Goal: Information Seeking & Learning: Learn about a topic

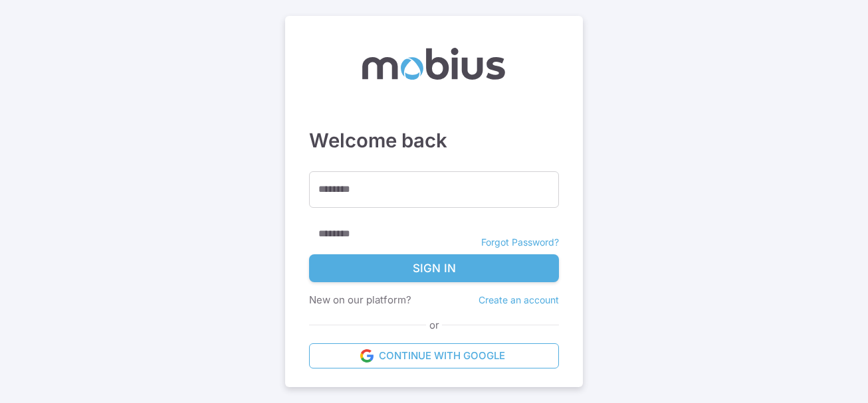
click at [736, 21] on main "Welcome back ******** ******** ******** Forgot Password? Sign In New on our pla…" at bounding box center [434, 201] width 868 height 403
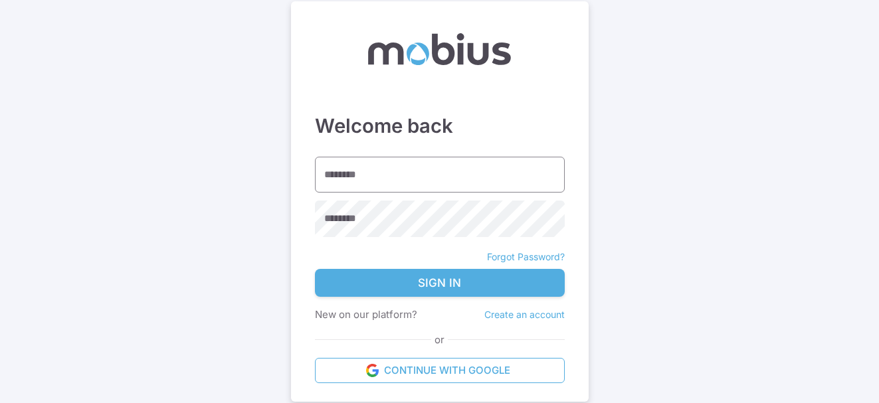
click at [406, 181] on input "********" at bounding box center [440, 175] width 250 height 37
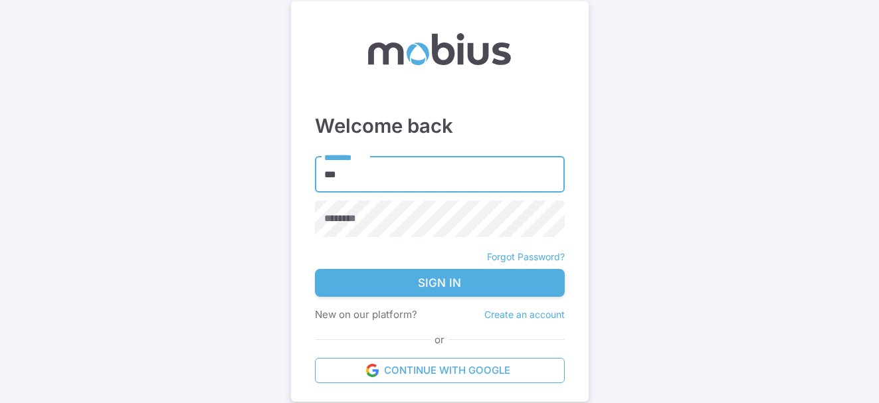
click at [406, 181] on input "***" at bounding box center [440, 175] width 250 height 37
type input "**********"
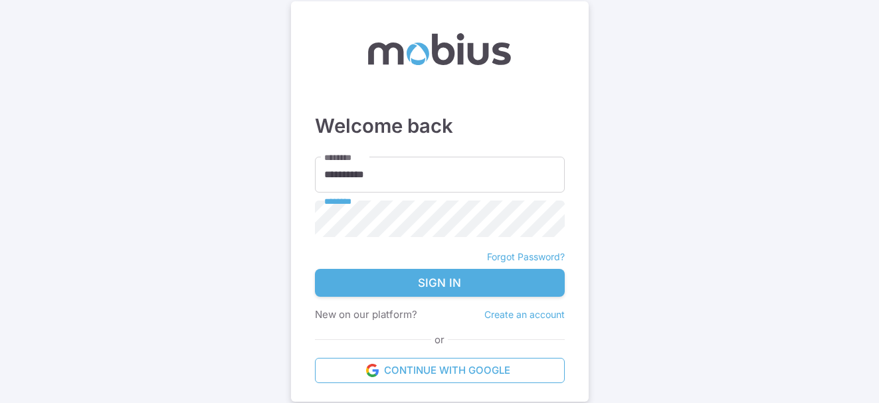
click at [469, 277] on button "Sign In" at bounding box center [440, 283] width 250 height 28
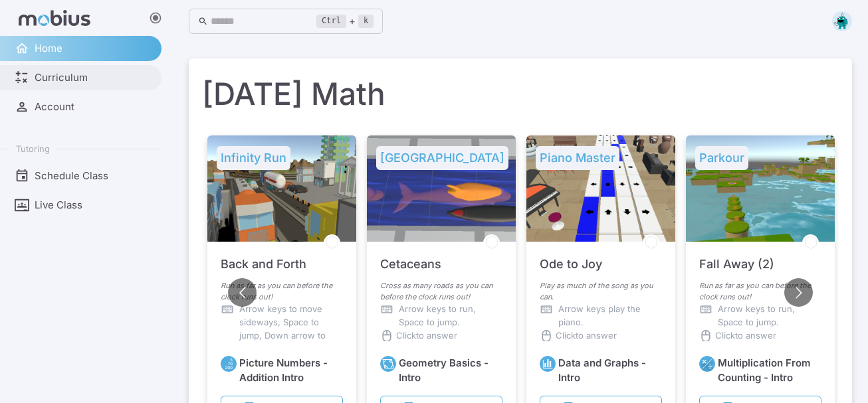
click at [64, 80] on span "Curriculum" at bounding box center [94, 77] width 118 height 15
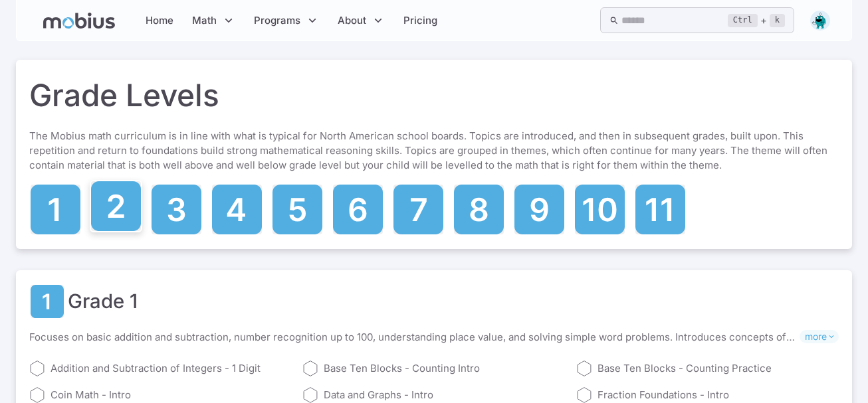
click at [118, 225] on icon at bounding box center [116, 206] width 50 height 50
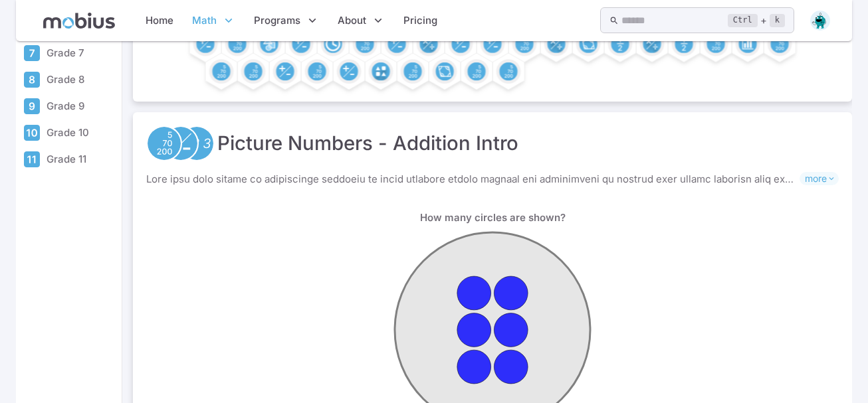
scroll to position [247, 0]
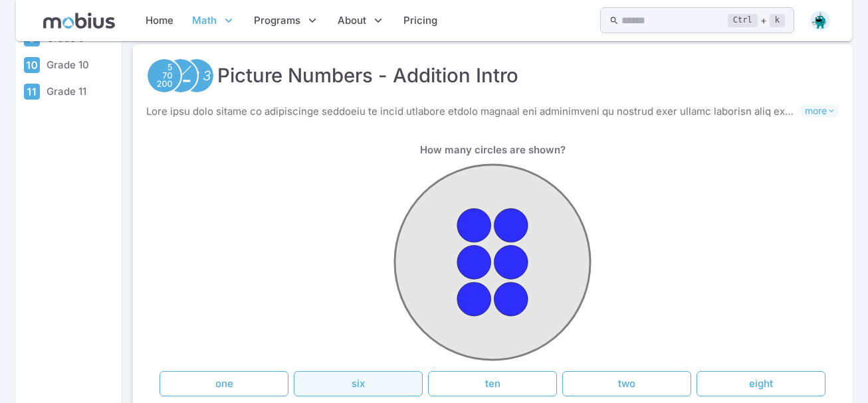
click at [352, 383] on button "six" at bounding box center [358, 383] width 129 height 25
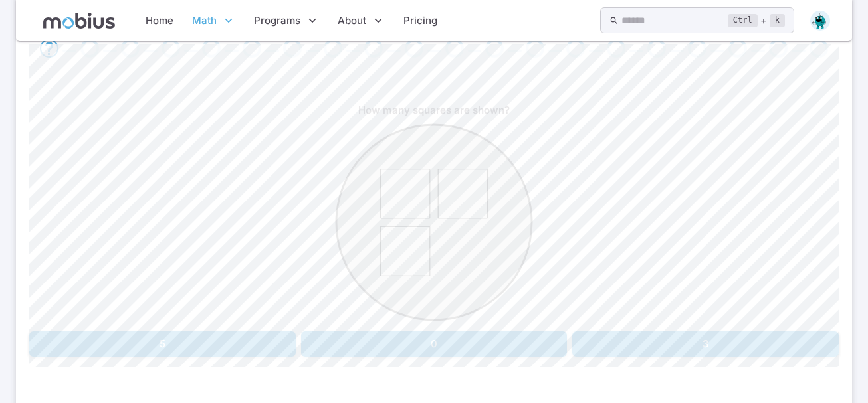
scroll to position [319, 0]
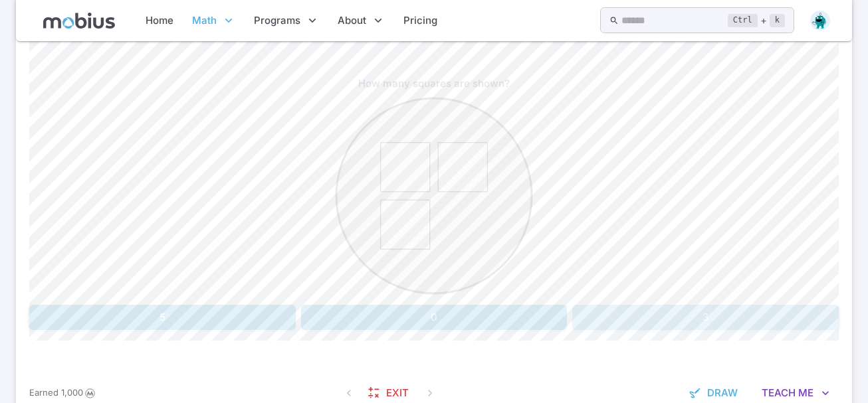
click at [673, 310] on button "3" at bounding box center [705, 317] width 266 height 25
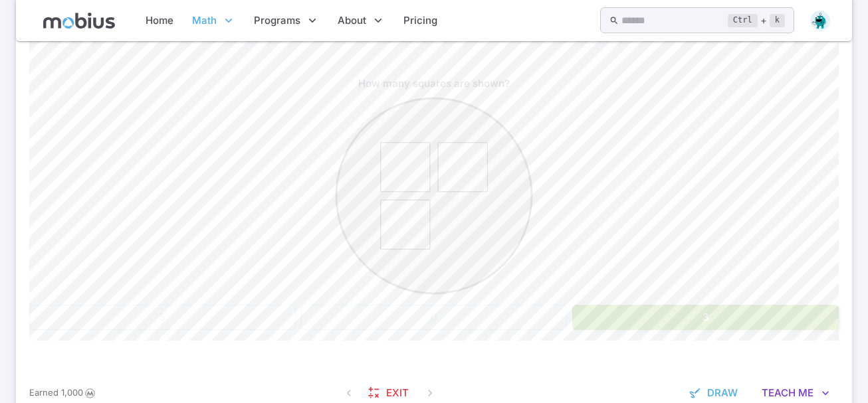
click at [673, 308] on button "3" at bounding box center [705, 317] width 266 height 25
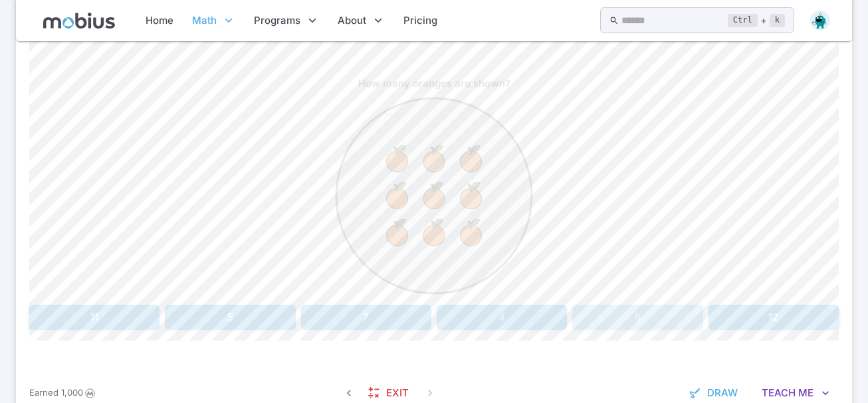
click at [672, 308] on button "9" at bounding box center [637, 317] width 130 height 25
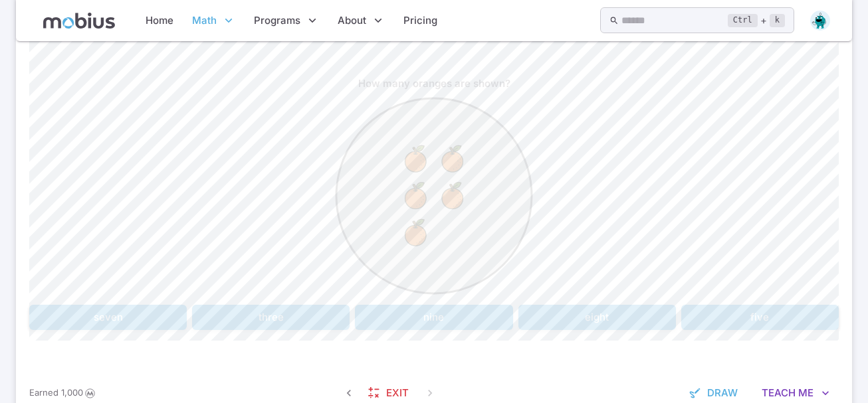
click at [373, 218] on circle at bounding box center [433, 195] width 195 height 195
click at [693, 302] on div "How many oranges are shown? seven three nine eight five" at bounding box center [433, 200] width 809 height 259
click at [706, 316] on button "five" at bounding box center [760, 317] width 158 height 25
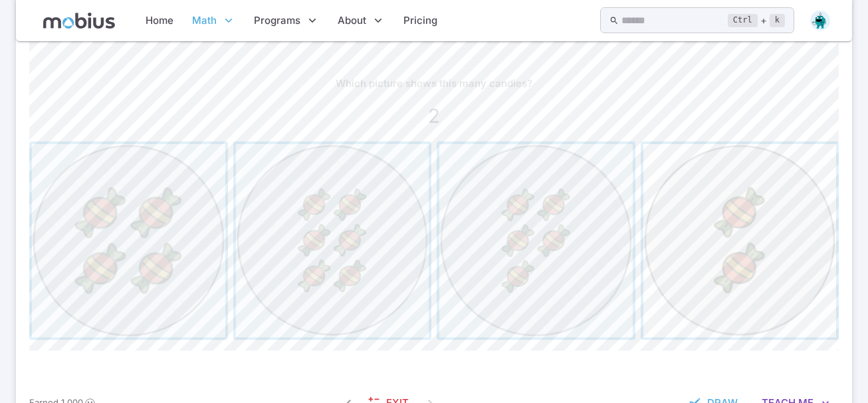
click at [686, 310] on span "button" at bounding box center [739, 240] width 193 height 193
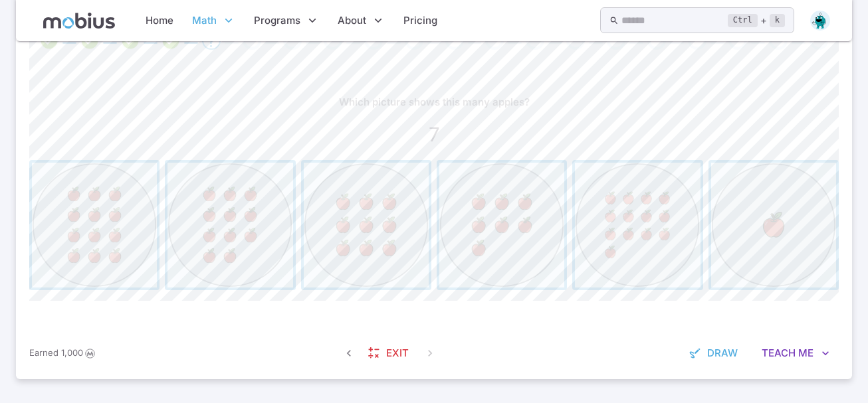
scroll to position [301, 0]
click at [349, 200] on span "button" at bounding box center [366, 225] width 125 height 125
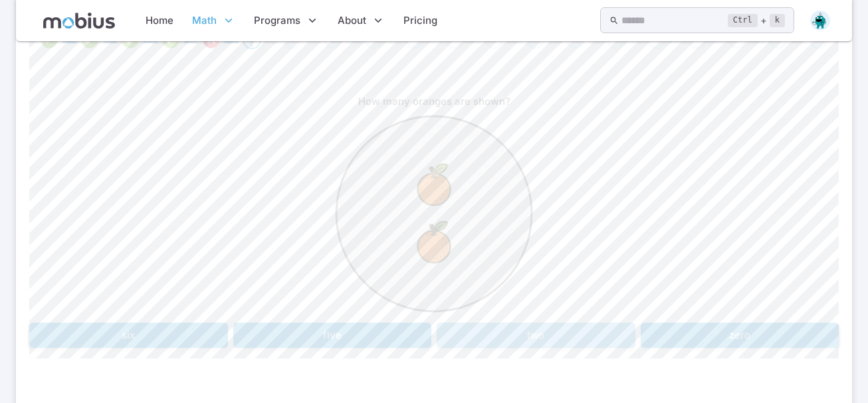
click at [518, 328] on button "two" at bounding box center [536, 335] width 199 height 25
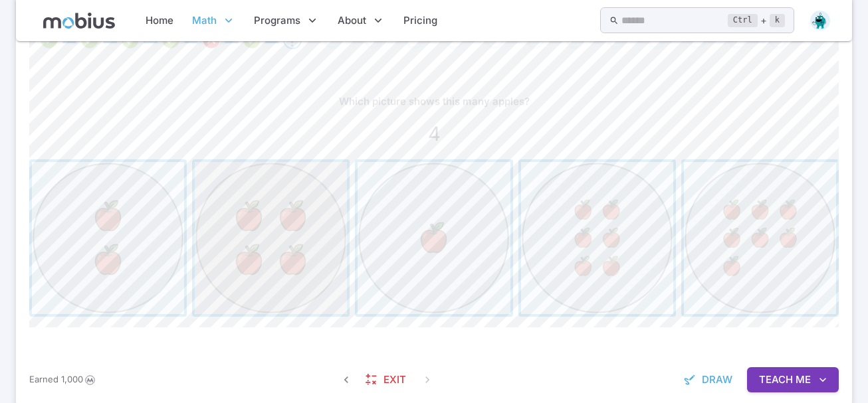
click at [296, 241] on span "button" at bounding box center [271, 238] width 152 height 152
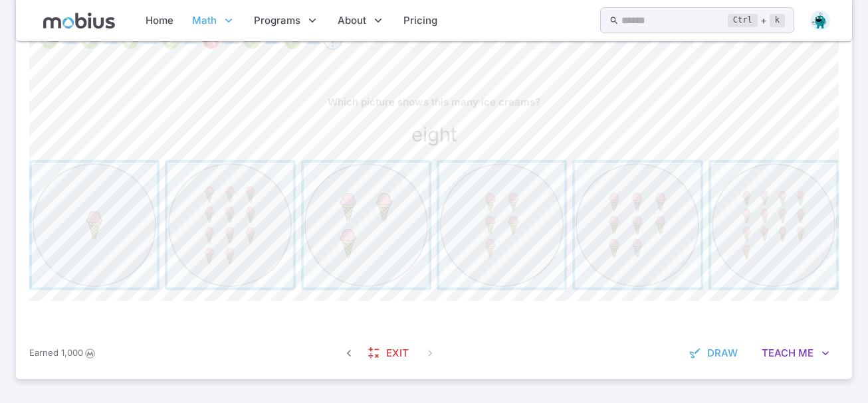
drag, startPoint x: 317, startPoint y: 254, endPoint x: 407, endPoint y: 325, distance: 115.0
click at [407, 325] on div "Which picture shows this many ice creams? eight Canvas actions 100 % Exit zen m…" at bounding box center [433, 195] width 809 height 265
click at [660, 237] on span "button" at bounding box center [637, 225] width 125 height 125
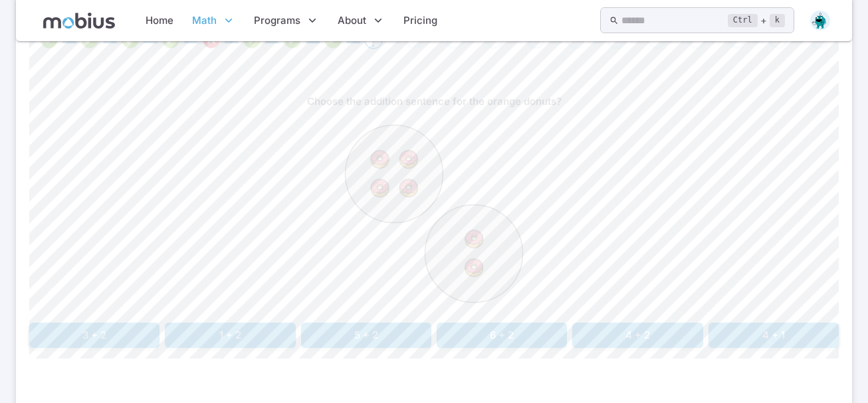
click at [628, 337] on button "4 + 2" at bounding box center [637, 335] width 130 height 25
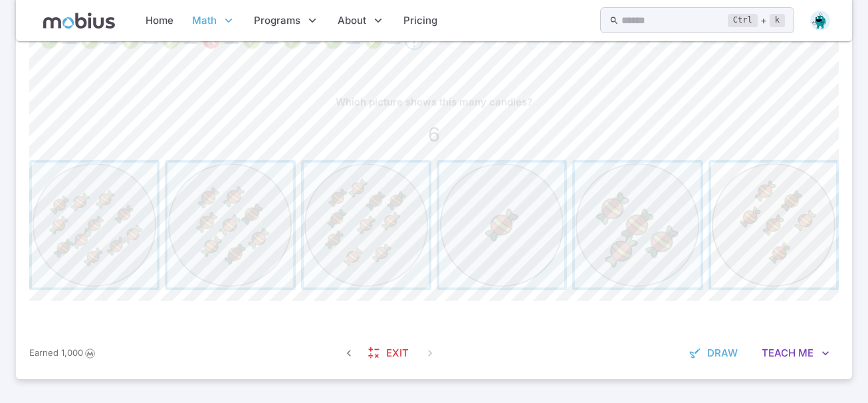
click at [799, 256] on span "button" at bounding box center [773, 225] width 125 height 125
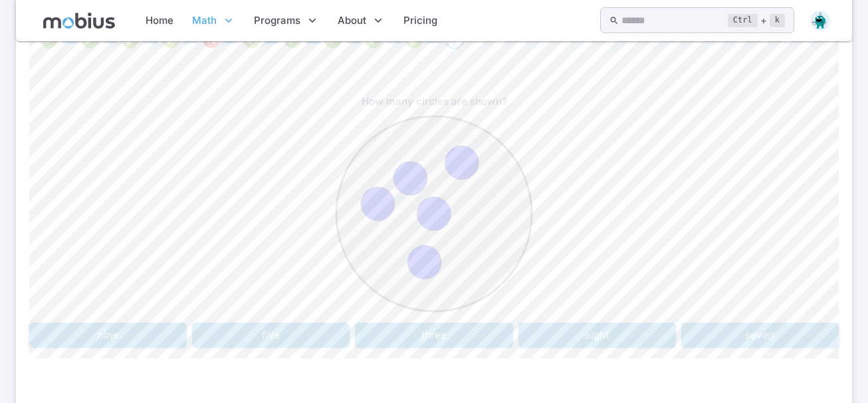
click at [258, 340] on button "five" at bounding box center [271, 335] width 158 height 25
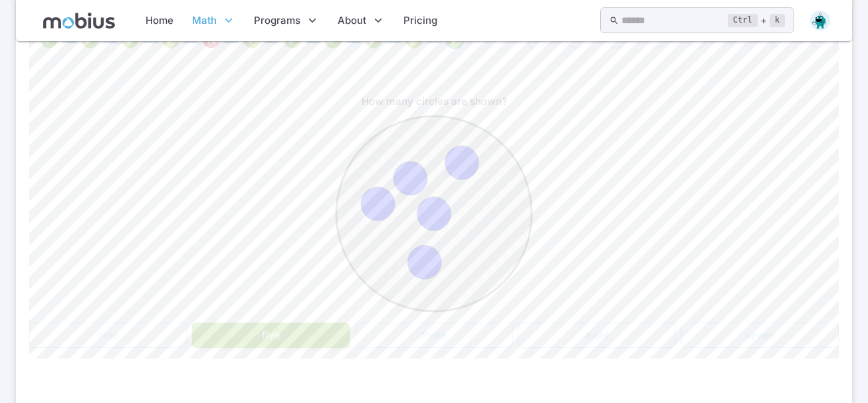
click at [272, 345] on button "five" at bounding box center [271, 335] width 158 height 25
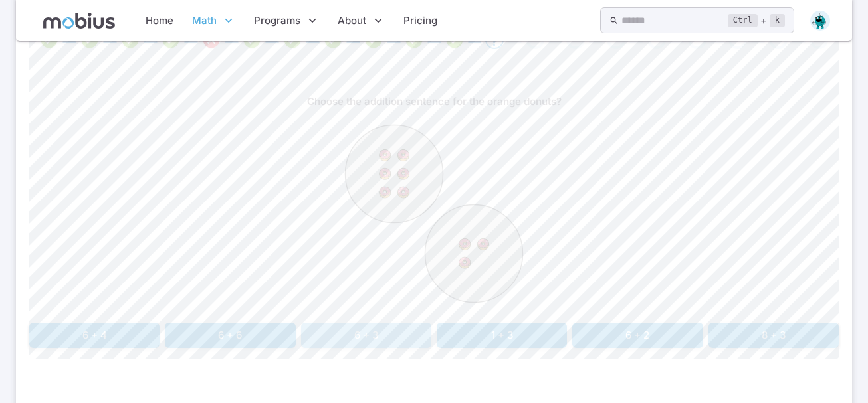
click at [326, 342] on button "6 + 3" at bounding box center [366, 335] width 130 height 25
click at [590, 333] on button "2 + 4" at bounding box center [597, 335] width 158 height 25
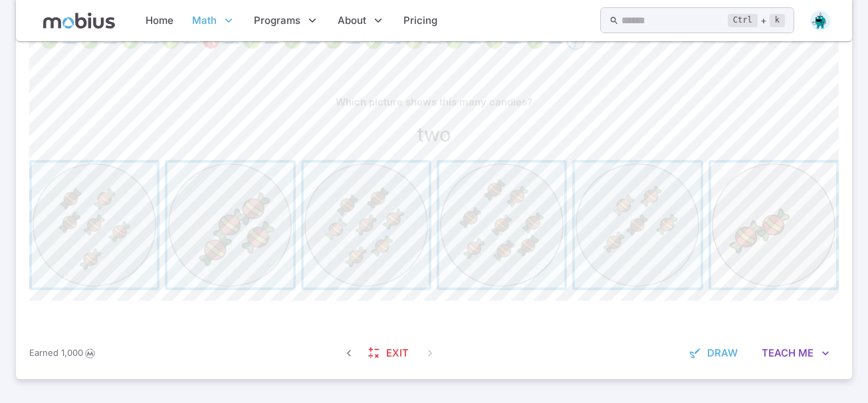
click at [807, 247] on span "button" at bounding box center [773, 225] width 125 height 125
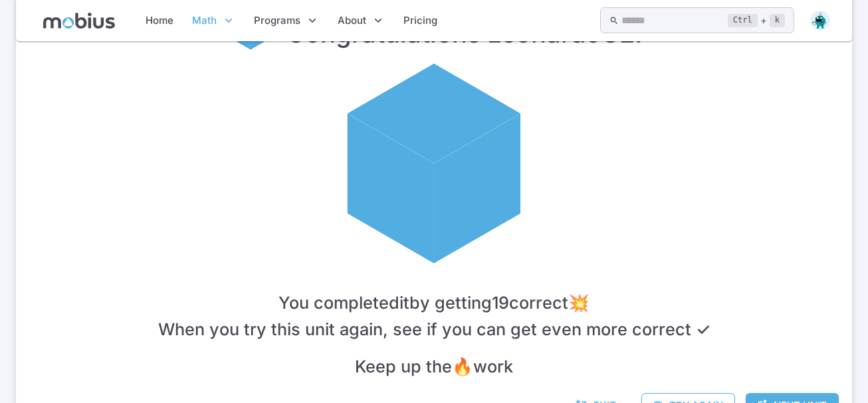
scroll to position [328, 0]
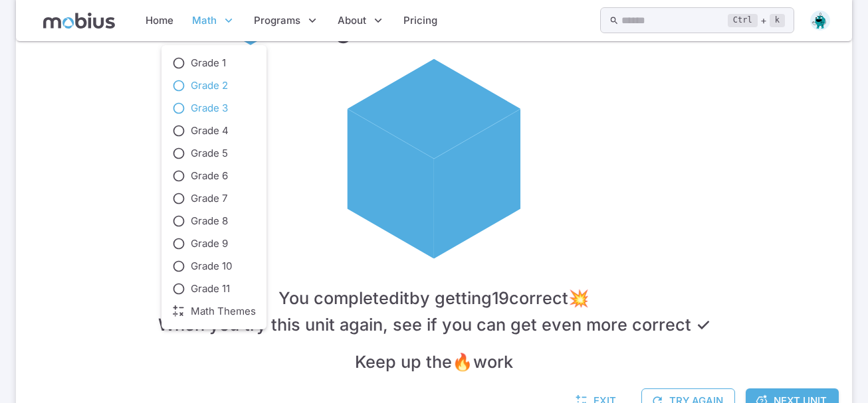
click at [217, 107] on span "Grade 3" at bounding box center [209, 108] width 37 height 15
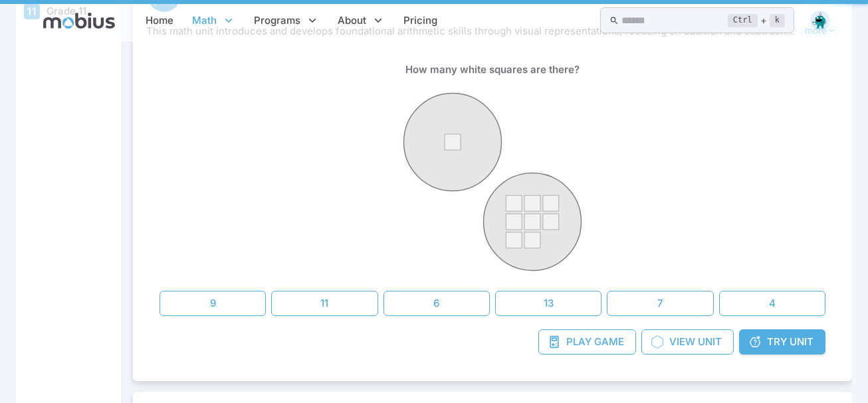
scroll to position [0, 0]
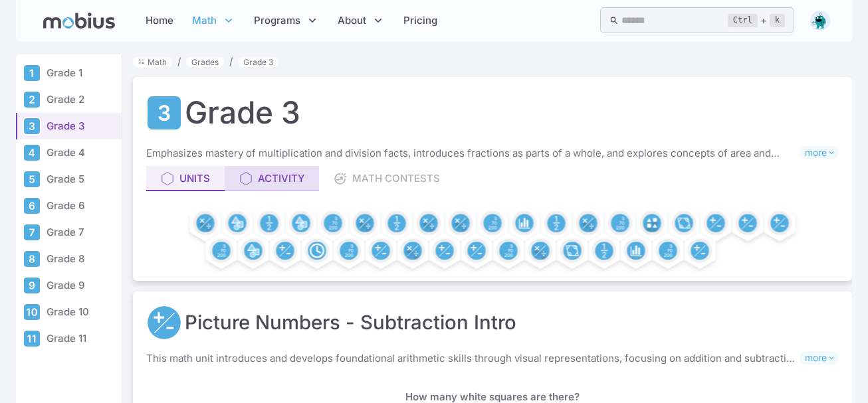
click at [268, 187] on link "Activity" at bounding box center [272, 178] width 94 height 25
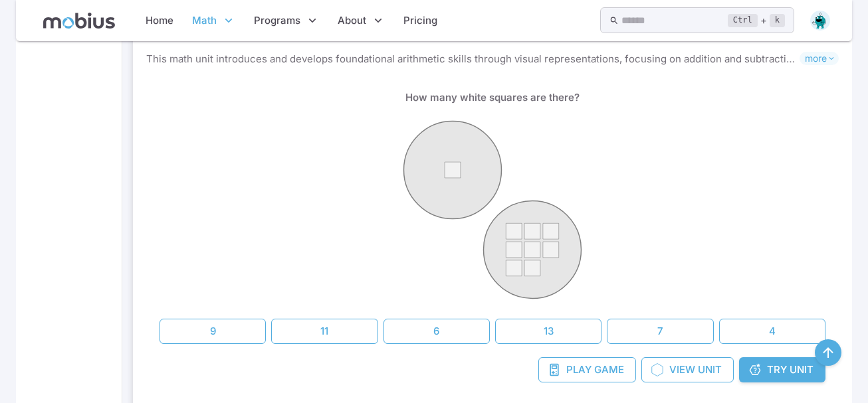
scroll to position [611, 0]
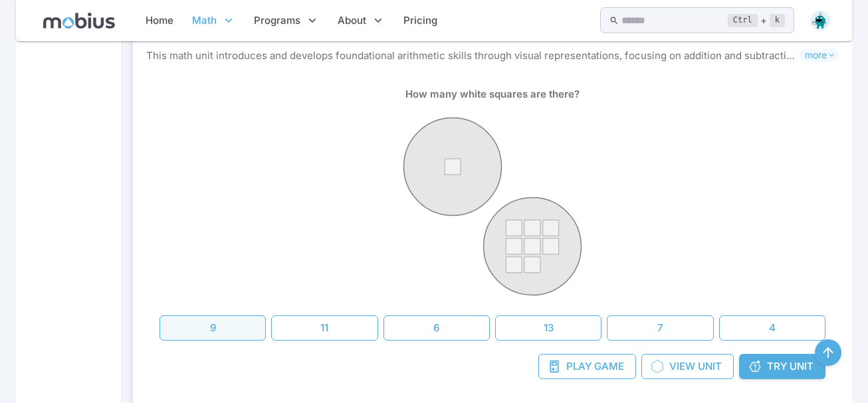
click at [192, 330] on button "9" at bounding box center [212, 328] width 106 height 25
click at [191, 330] on button "9" at bounding box center [212, 328] width 106 height 25
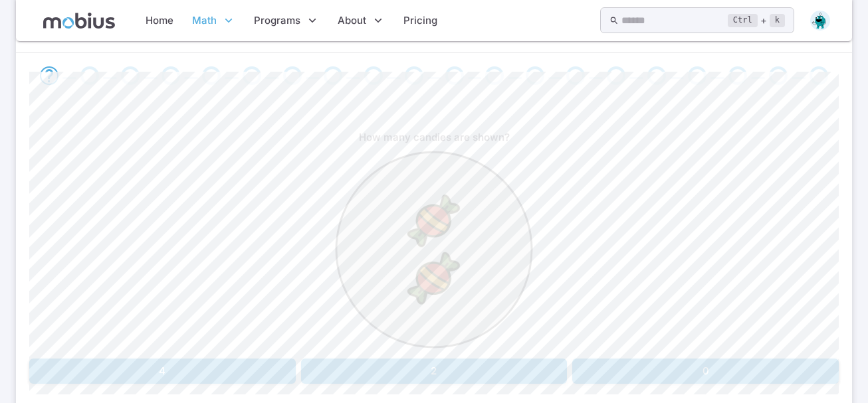
scroll to position [266, 0]
click at [471, 375] on button "2" at bounding box center [434, 370] width 266 height 25
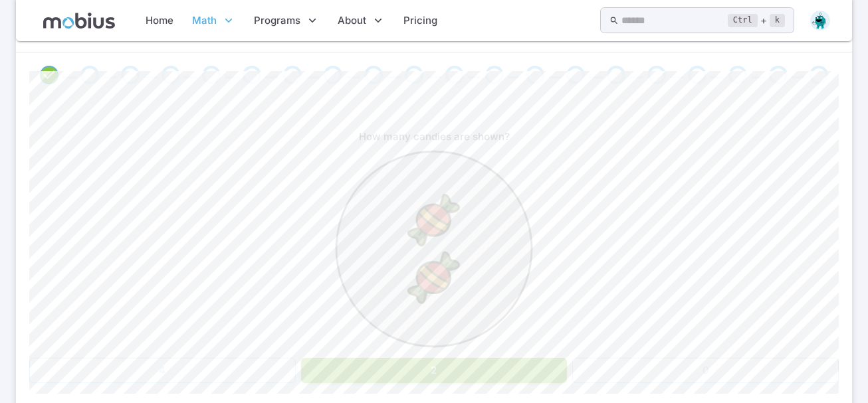
click at [472, 370] on button "2" at bounding box center [434, 370] width 266 height 25
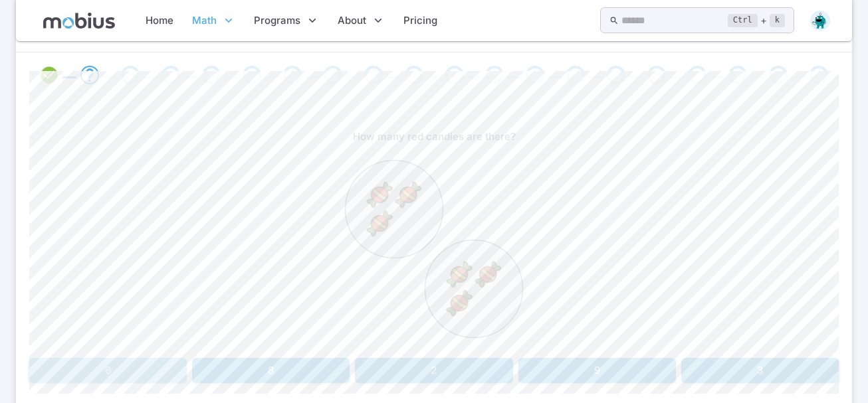
click at [102, 366] on button "6" at bounding box center [108, 370] width 158 height 25
click at [656, 366] on button "9" at bounding box center [637, 370] width 130 height 25
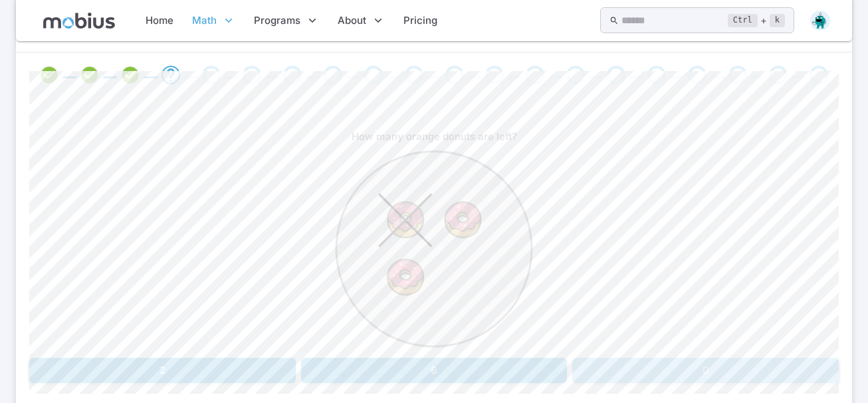
click at [657, 365] on button "0" at bounding box center [705, 370] width 266 height 25
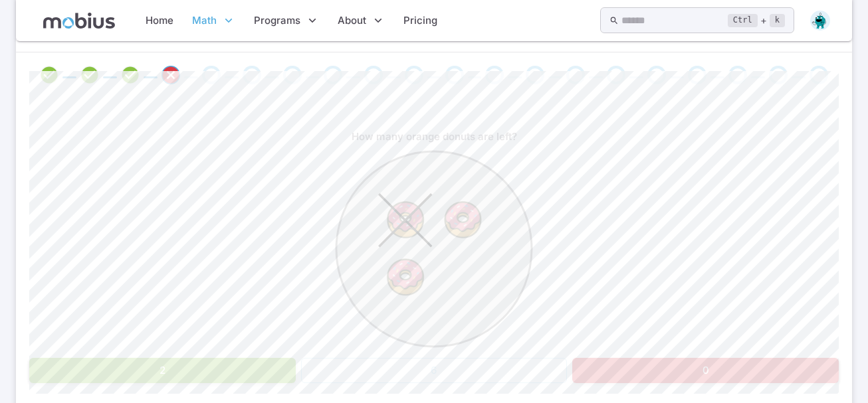
click at [179, 370] on button "2" at bounding box center [162, 370] width 266 height 25
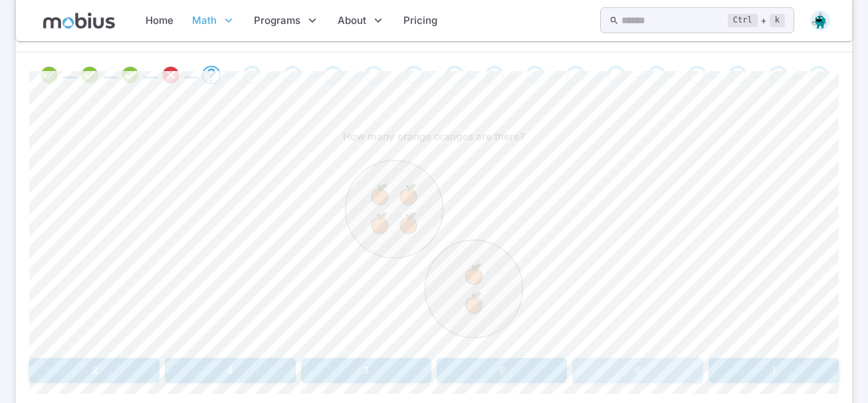
click at [615, 359] on button "6" at bounding box center [637, 370] width 130 height 25
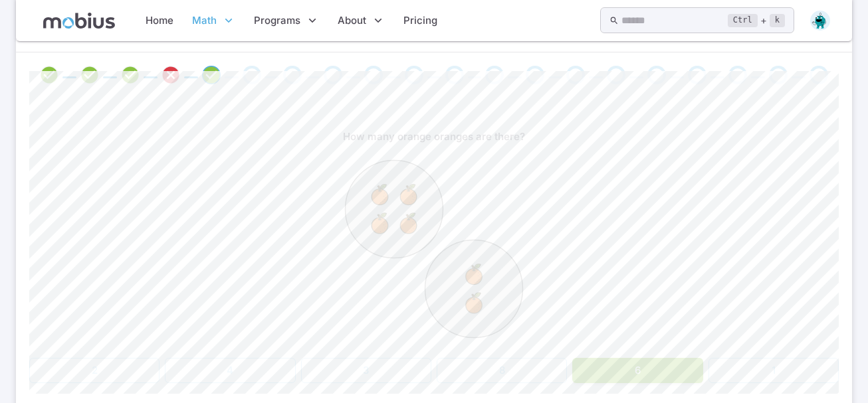
click at [615, 358] on div "How many orange oranges are there? 2 4 3 8 6 1" at bounding box center [433, 253] width 809 height 259
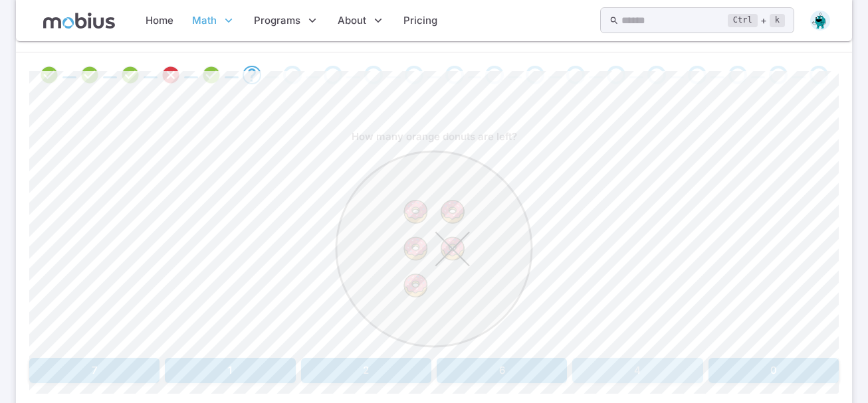
click at [615, 361] on button "4" at bounding box center [637, 370] width 130 height 25
click at [207, 371] on button "one" at bounding box center [162, 370] width 266 height 25
click at [743, 376] on button "1 - 4" at bounding box center [773, 370] width 130 height 25
click at [521, 362] on button "6 + 3" at bounding box center [502, 370] width 130 height 25
click at [427, 370] on button "5 - 2" at bounding box center [434, 370] width 158 height 25
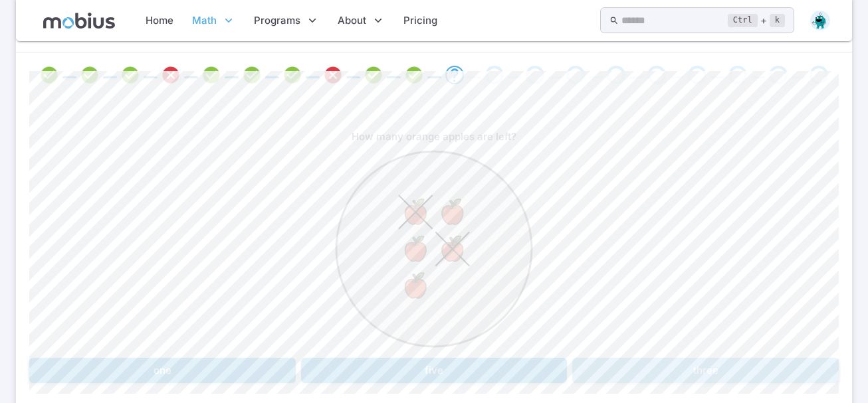
click at [754, 364] on button "three" at bounding box center [705, 370] width 266 height 25
click at [784, 364] on button "5 - 1" at bounding box center [773, 370] width 130 height 25
click at [784, 364] on button "7 + 2" at bounding box center [760, 370] width 158 height 25
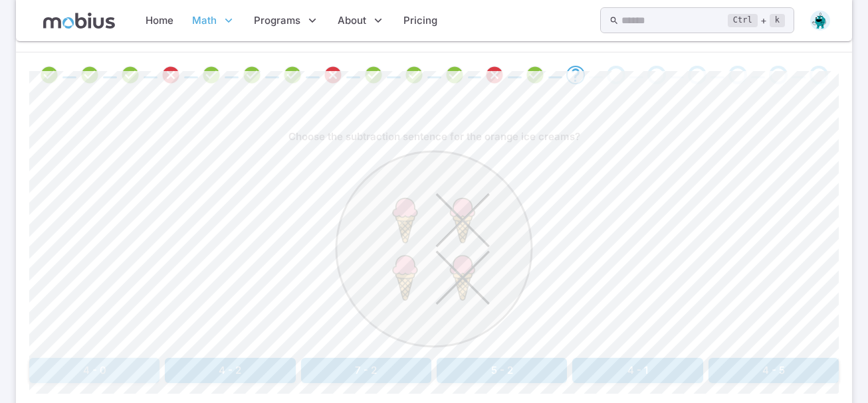
click at [93, 374] on button "4 - 0" at bounding box center [94, 370] width 130 height 25
click at [518, 365] on button "two" at bounding box center [536, 370] width 199 height 25
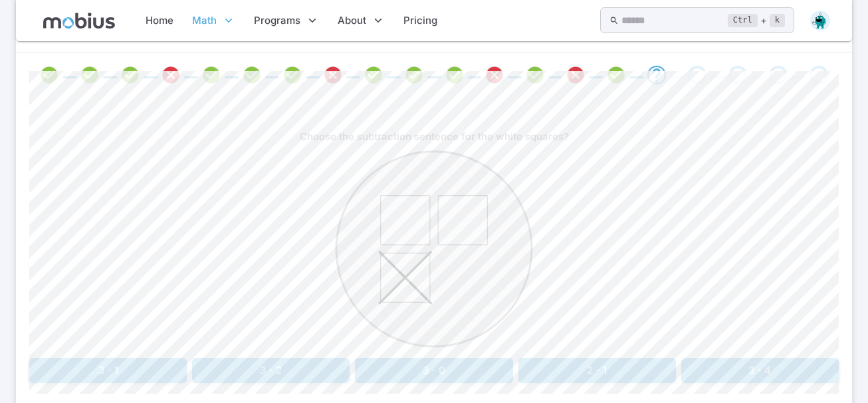
click at [571, 373] on button "2 - 1" at bounding box center [597, 370] width 158 height 25
drag, startPoint x: 213, startPoint y: 369, endPoint x: 212, endPoint y: 351, distance: 18.0
click at [212, 369] on button "one" at bounding box center [162, 370] width 266 height 25
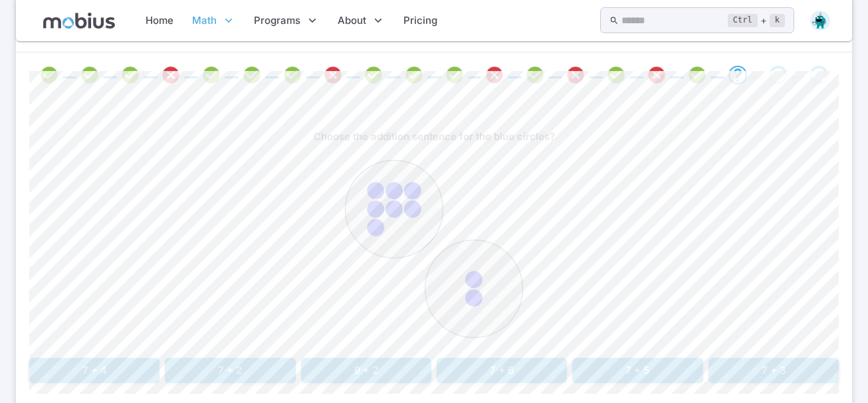
click at [213, 346] on div at bounding box center [433, 251] width 809 height 203
click at [209, 354] on div "Choose the addition sentence for the blue circles? 7 + 4 7 + 2 9 + 2 7 + 6 7 + …" at bounding box center [433, 253] width 809 height 259
click at [209, 353] on div at bounding box center [433, 251] width 809 height 203
click at [219, 366] on button "7 + 2" at bounding box center [230, 370] width 130 height 25
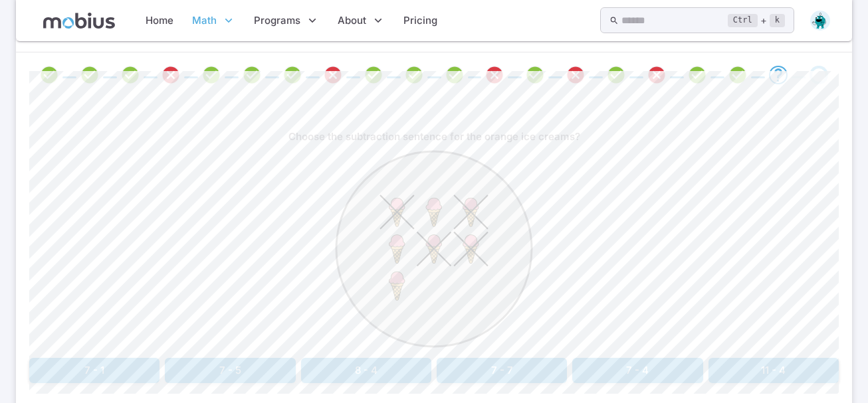
click at [647, 371] on button "7 - 4" at bounding box center [637, 370] width 130 height 25
click at [330, 374] on button "six" at bounding box center [366, 370] width 130 height 25
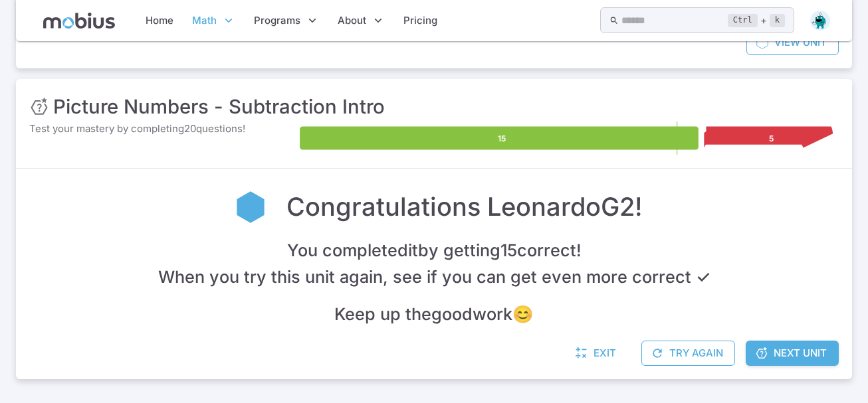
scroll to position [150, 0]
click at [761, 358] on icon at bounding box center [761, 353] width 13 height 13
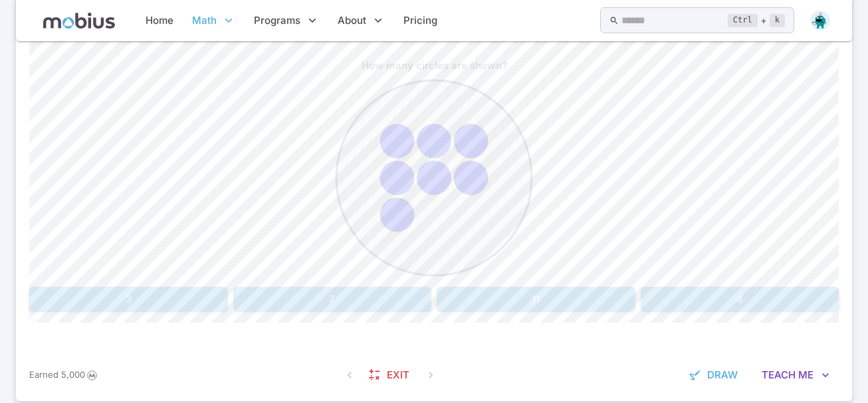
scroll to position [359, 0]
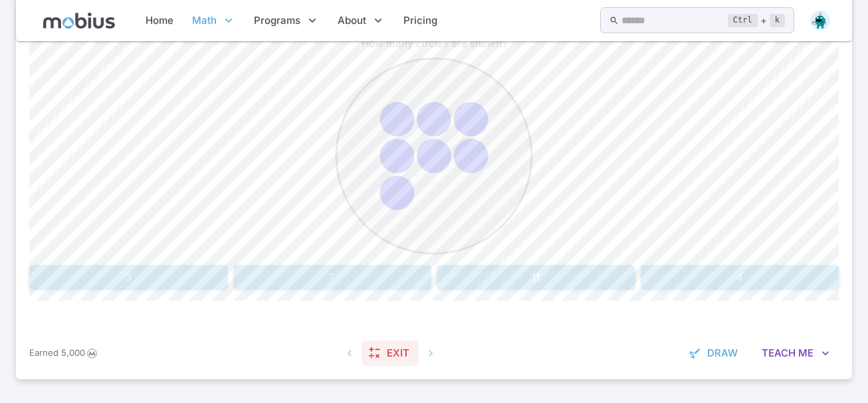
click at [391, 352] on span "Exit" at bounding box center [398, 353] width 23 height 15
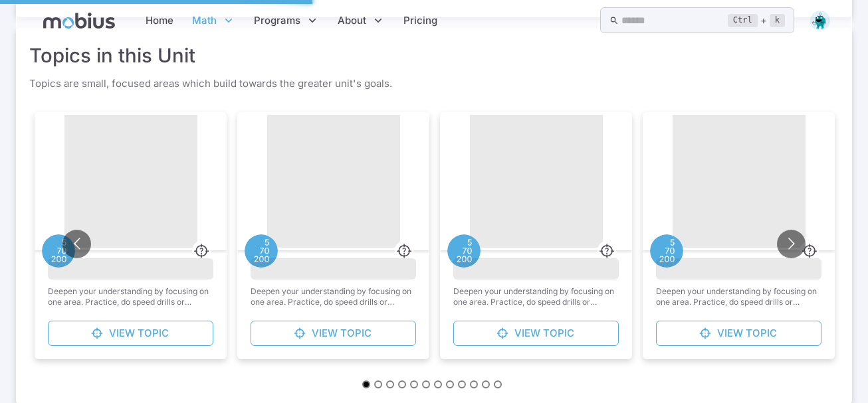
scroll to position [0, 0]
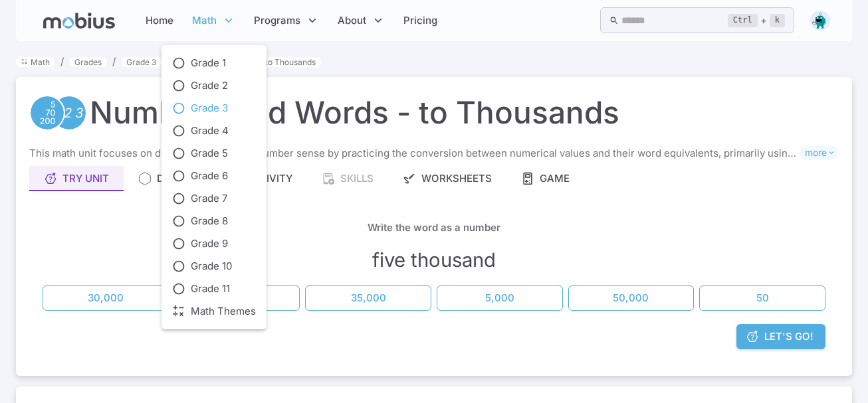
click at [205, 16] on span "Math" at bounding box center [204, 20] width 25 height 15
click at [226, 128] on span "Grade 4" at bounding box center [210, 131] width 38 height 15
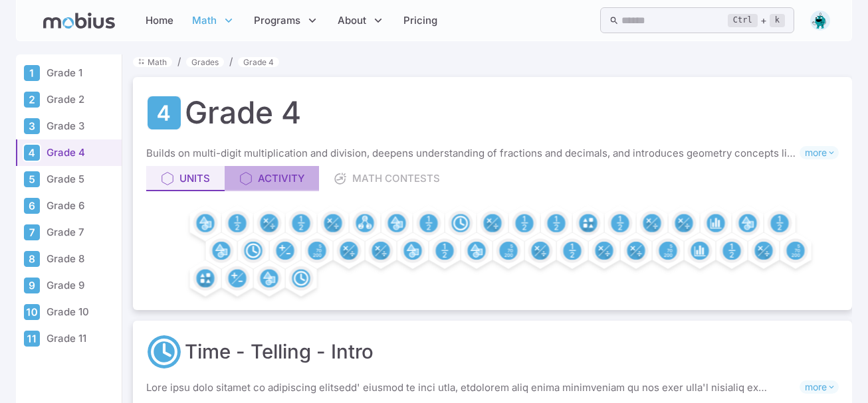
click at [279, 172] on div "Activity" at bounding box center [271, 178] width 65 height 15
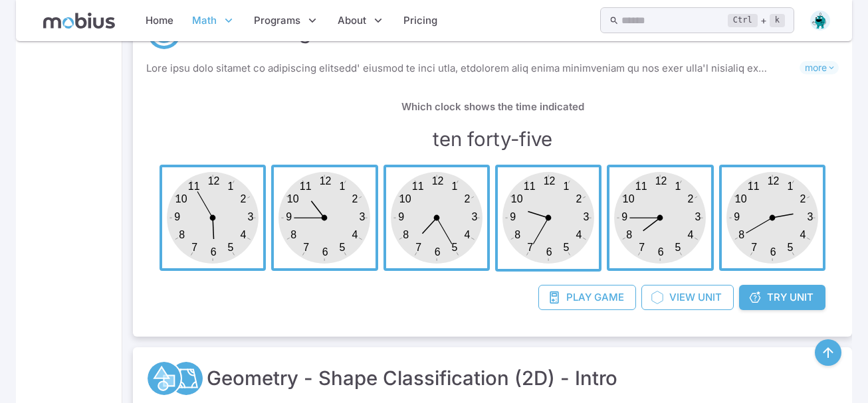
scroll to position [665, 0]
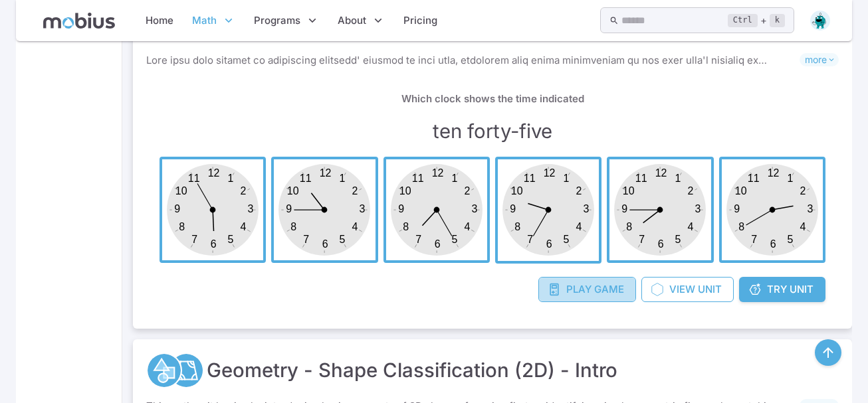
click at [580, 284] on span "Play" at bounding box center [578, 289] width 25 height 15
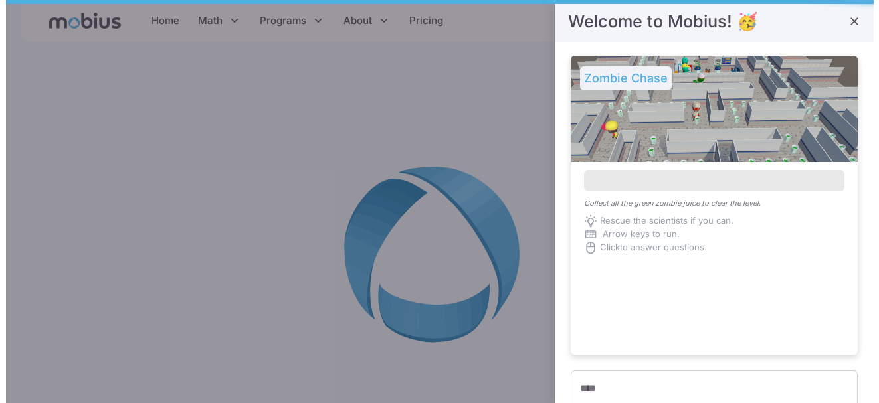
scroll to position [0, 0]
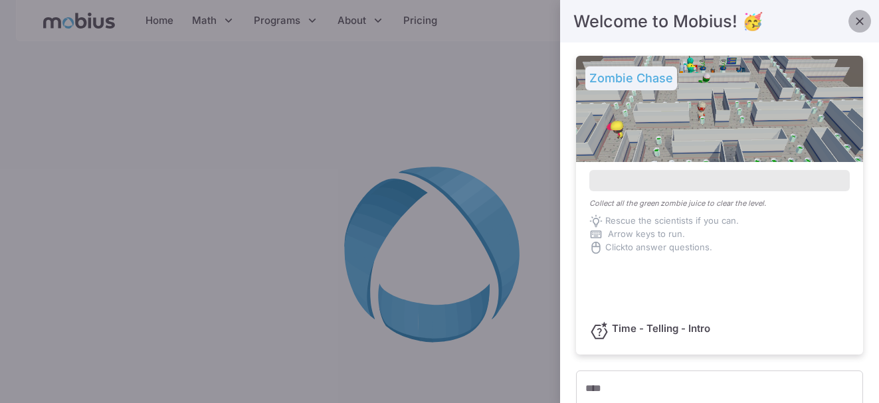
click at [853, 25] on icon "button" at bounding box center [859, 21] width 13 height 13
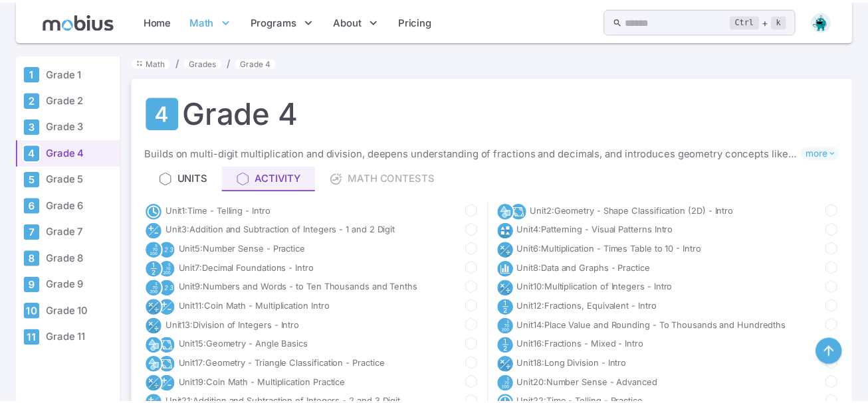
scroll to position [665, 0]
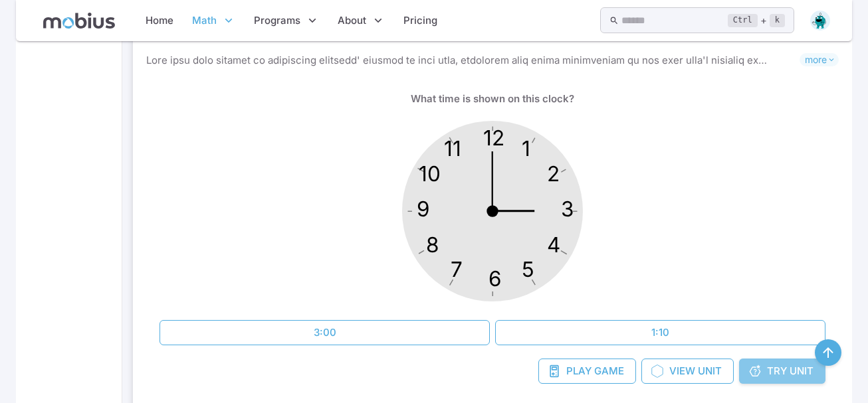
click at [786, 373] on span "Try" at bounding box center [777, 371] width 20 height 15
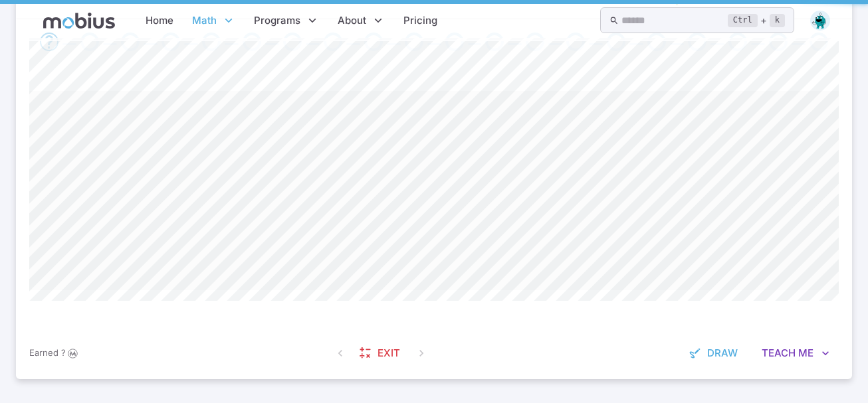
scroll to position [0, 0]
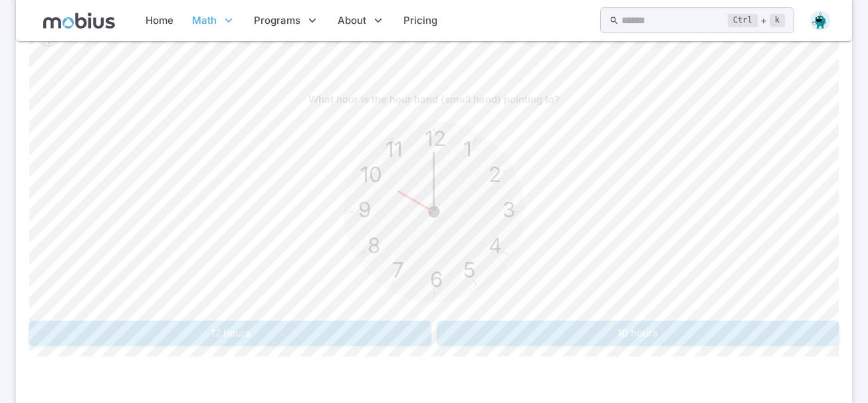
scroll to position [319, 0]
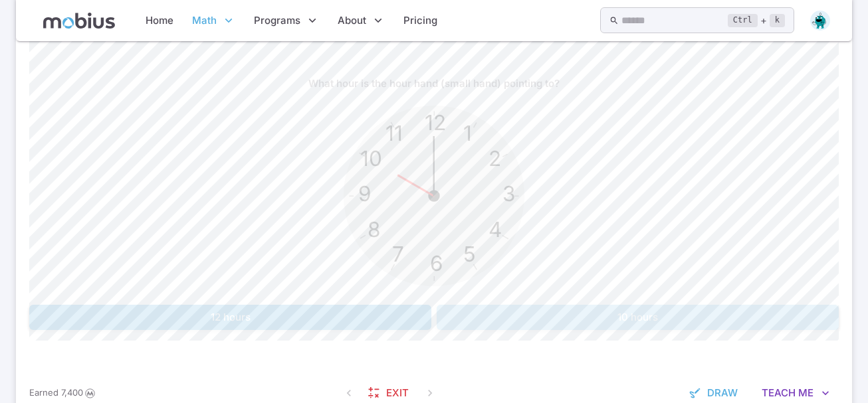
click at [755, 305] on button "10 hours" at bounding box center [638, 317] width 402 height 25
drag, startPoint x: 423, startPoint y: 352, endPoint x: 376, endPoint y: 316, distance: 59.7
click at [376, 316] on div "What hour is the hour hand (small hand) just past? 12 6 3 9 1 2 11 10 5 4 7 8 1…" at bounding box center [433, 206] width 809 height 323
click at [375, 307] on div "What hour is the hour hand (small hand) just past? 12 6 3 9 1 2 11 10 5 4 7 8 1…" at bounding box center [433, 200] width 809 height 259
click at [371, 310] on button "12 hours" at bounding box center [230, 317] width 402 height 25
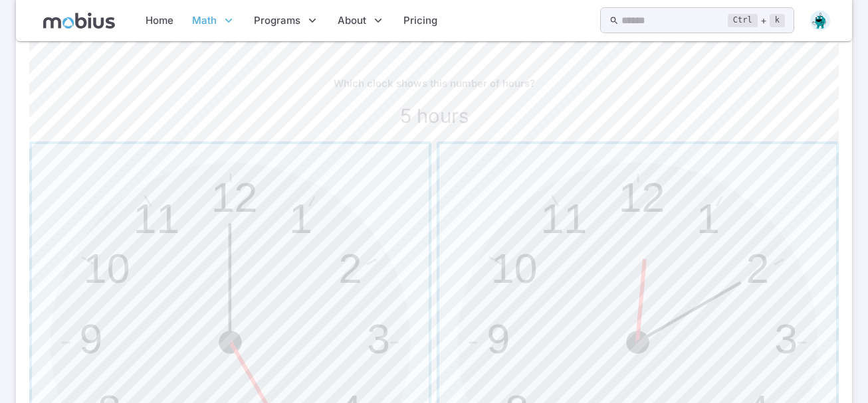
click at [867, 390] on section "Math / Grades / Grade 4 / Time - Telling - Intro Time - Telling - Intro Skills …" at bounding box center [434, 189] width 868 height 934
click at [866, 391] on section "Math / Grades / Grade 4 / Time - Telling - Intro Time - Telling - Intro Skills …" at bounding box center [434, 189] width 868 height 934
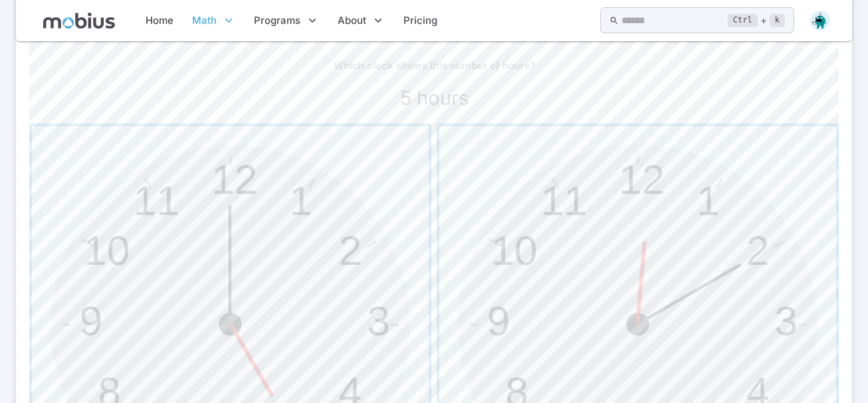
scroll to position [346, 0]
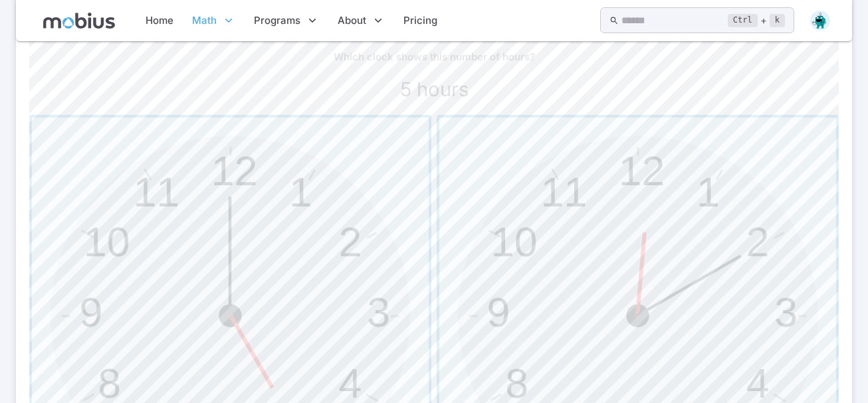
click at [866, 391] on section "Math / Grades / Grade 4 / Time - Telling - Intro Time - Telling - Intro Skills …" at bounding box center [434, 163] width 868 height 934
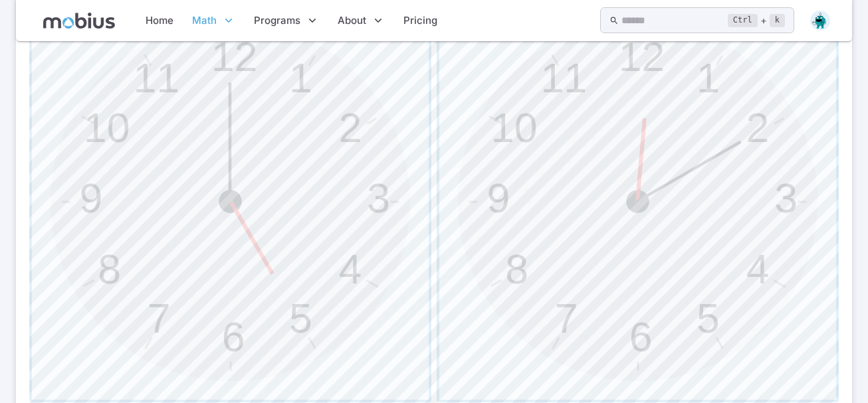
scroll to position [455, 0]
click at [643, 208] on span "button" at bounding box center [637, 207] width 397 height 397
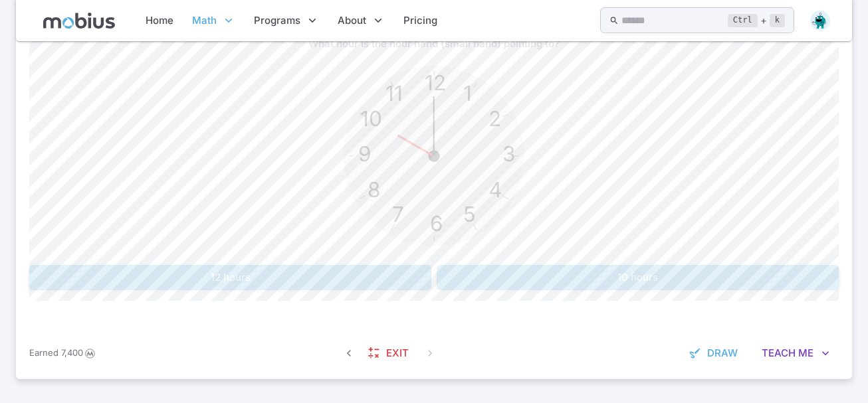
scroll to position [332, 0]
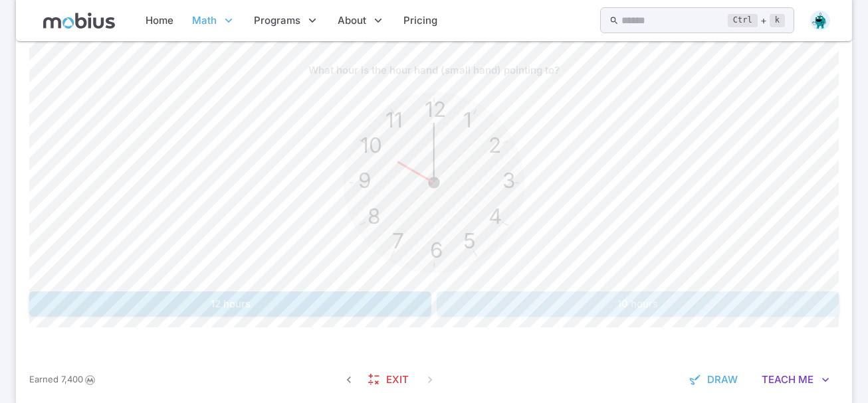
click at [613, 304] on button "10 hours" at bounding box center [638, 304] width 402 height 25
click at [597, 299] on button "8 hours" at bounding box center [638, 304] width 402 height 25
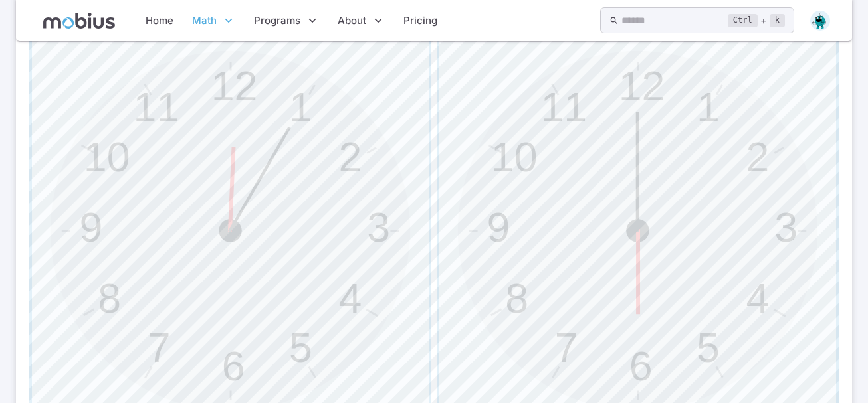
scroll to position [439, 0]
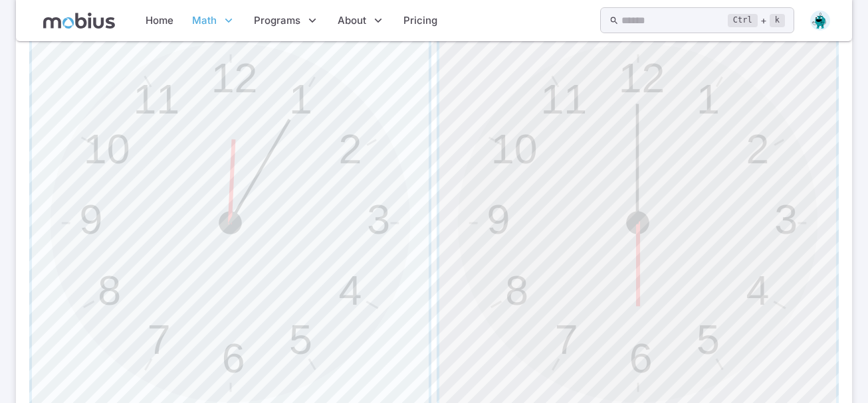
click at [793, 302] on span "button" at bounding box center [637, 223] width 397 height 397
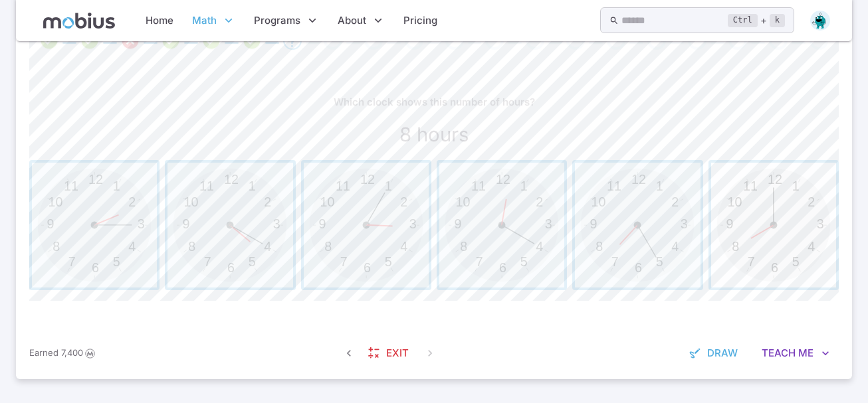
click at [787, 206] on span "button" at bounding box center [773, 225] width 125 height 125
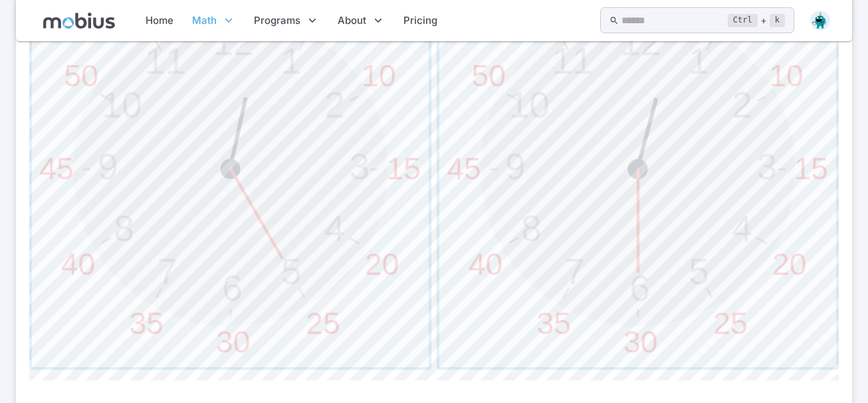
scroll to position [466, 0]
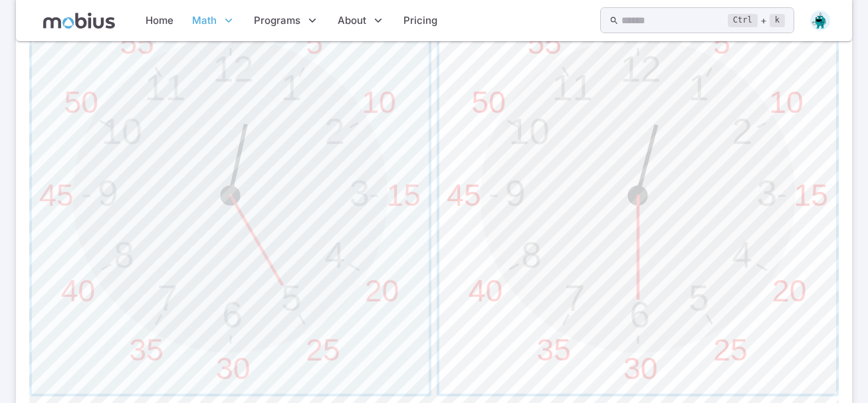
click at [668, 126] on span "button" at bounding box center [637, 195] width 397 height 397
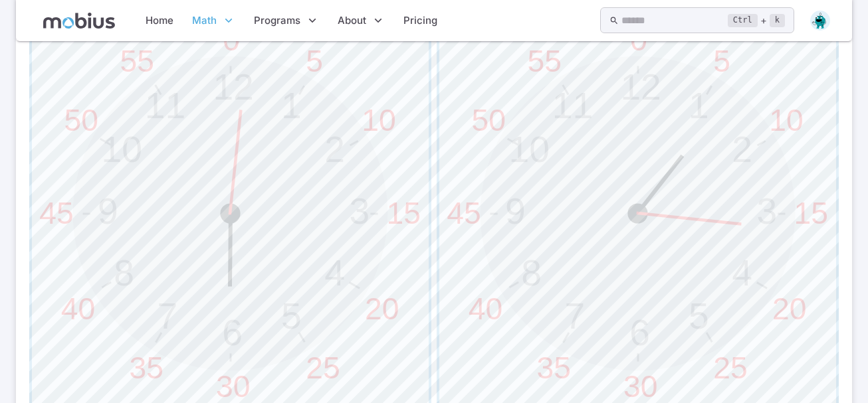
scroll to position [439, 0]
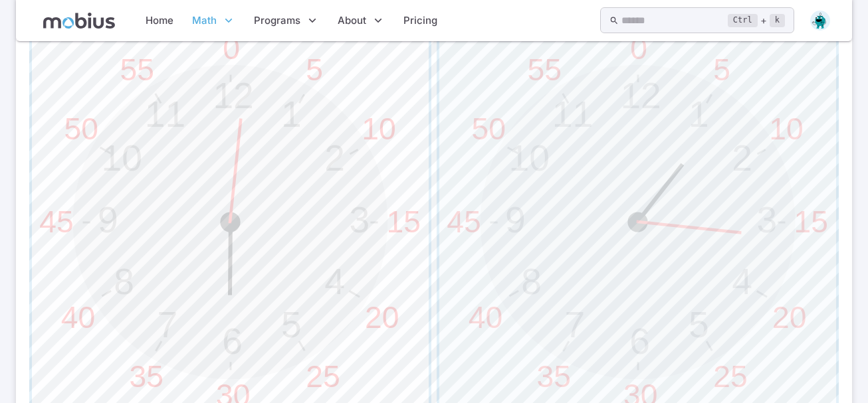
drag, startPoint x: 371, startPoint y: 114, endPoint x: 371, endPoint y: 107, distance: 7.3
click at [371, 107] on span "button" at bounding box center [230, 222] width 397 height 397
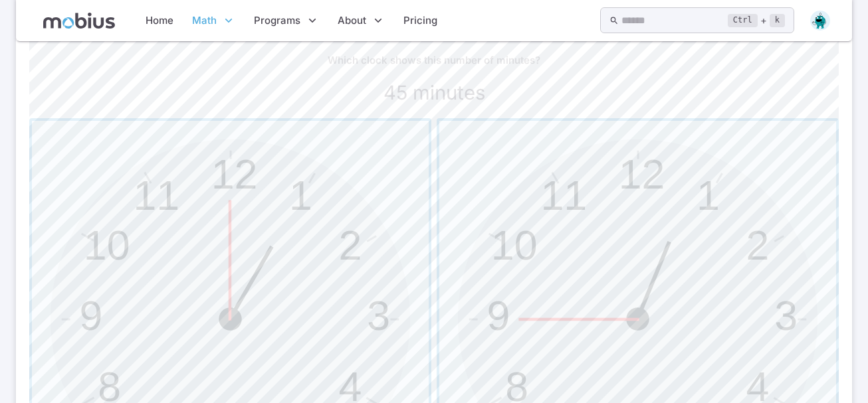
scroll to position [333, 0]
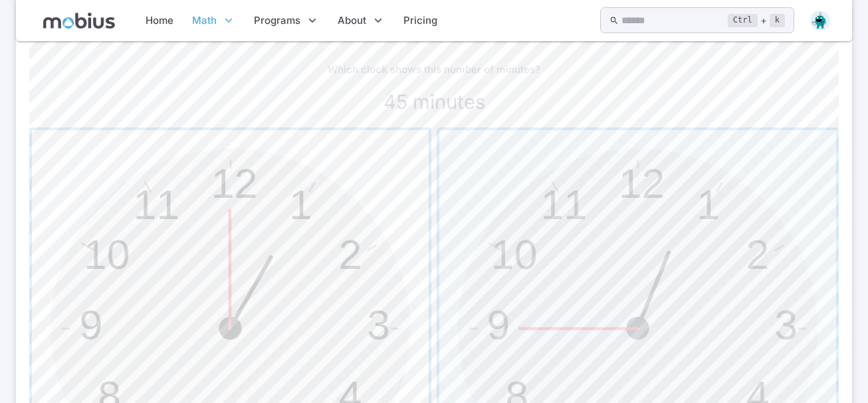
click at [366, 161] on span "button" at bounding box center [230, 328] width 397 height 397
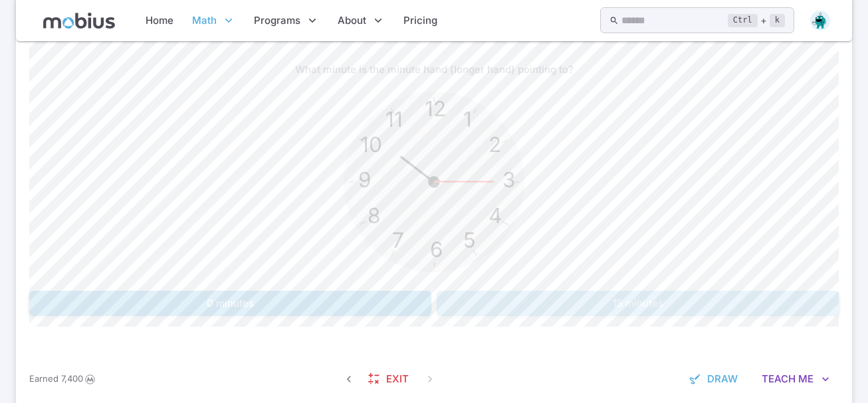
drag, startPoint x: 566, startPoint y: 315, endPoint x: 498, endPoint y: 292, distance: 72.1
click at [498, 292] on button "15 minutes" at bounding box center [638, 303] width 402 height 25
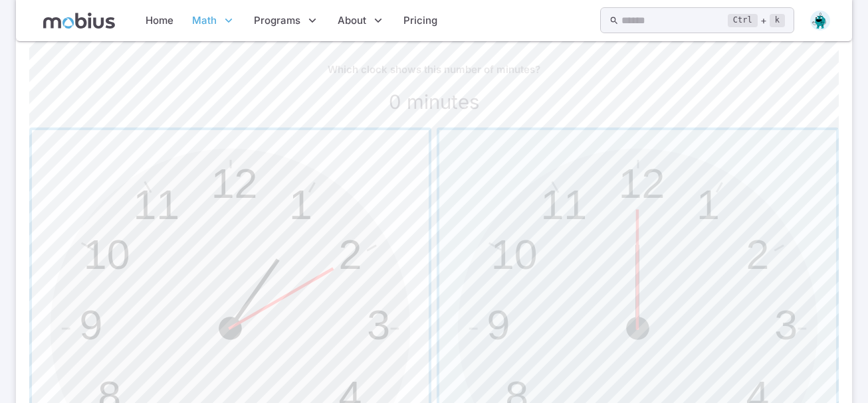
click at [343, 300] on span "button" at bounding box center [230, 328] width 397 height 397
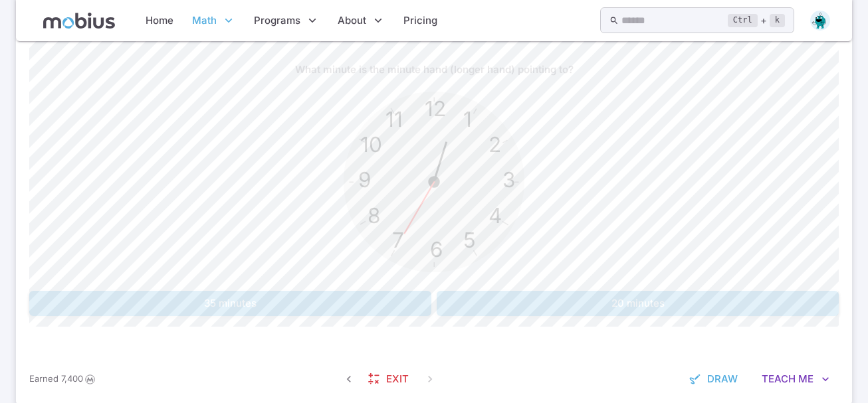
click at [286, 207] on div "12 6 3 9 1 2 11 10 5 4 7 8" at bounding box center [433, 183] width 809 height 203
click at [610, 298] on button "20 minutes" at bounding box center [638, 303] width 402 height 25
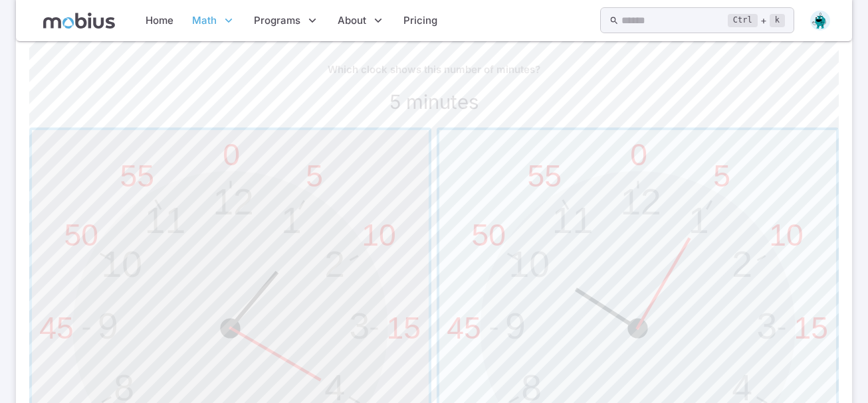
click at [284, 221] on span "button" at bounding box center [230, 328] width 397 height 397
click at [460, 177] on span "button" at bounding box center [637, 328] width 397 height 397
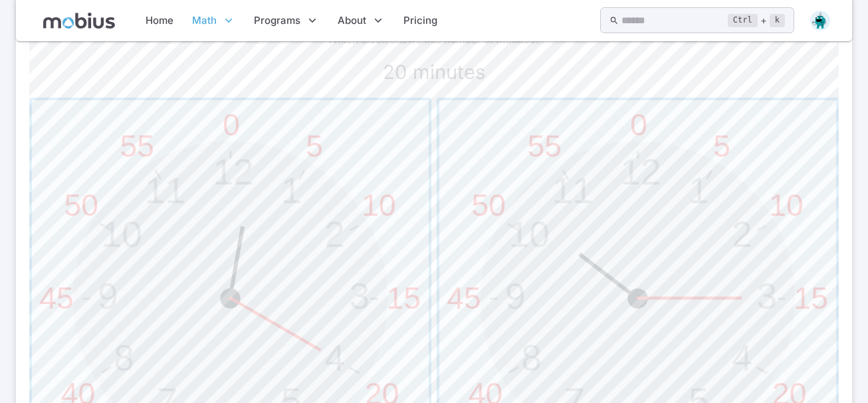
scroll to position [386, 0]
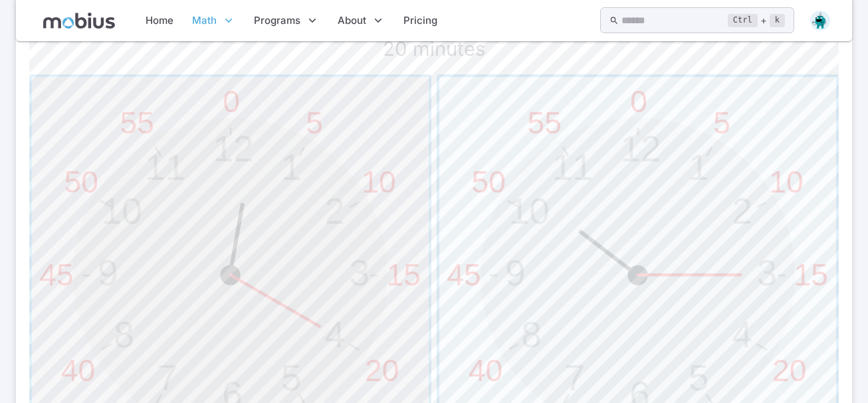
click at [322, 212] on span "button" at bounding box center [230, 275] width 397 height 397
click at [571, 257] on span "button" at bounding box center [637, 275] width 397 height 397
click at [215, 154] on span "button" at bounding box center [230, 275] width 397 height 397
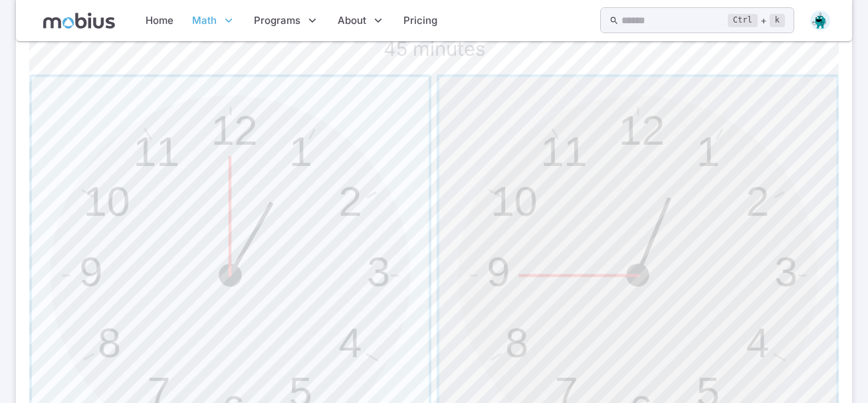
click at [554, 241] on span "button" at bounding box center [637, 275] width 397 height 397
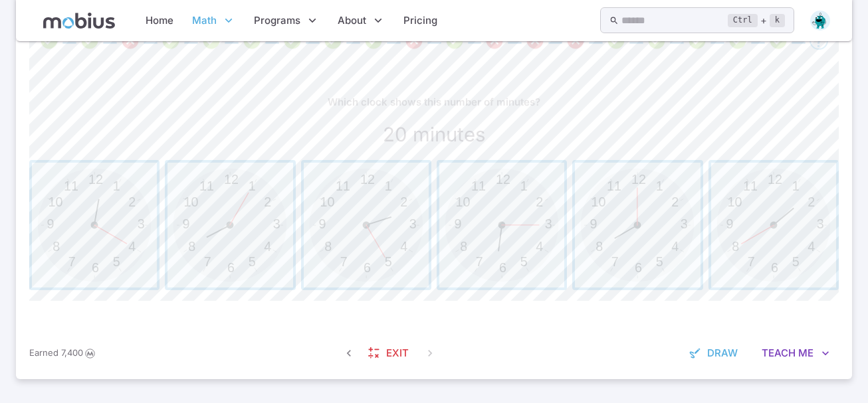
scroll to position [301, 0]
click at [597, 185] on span "button" at bounding box center [637, 225] width 125 height 125
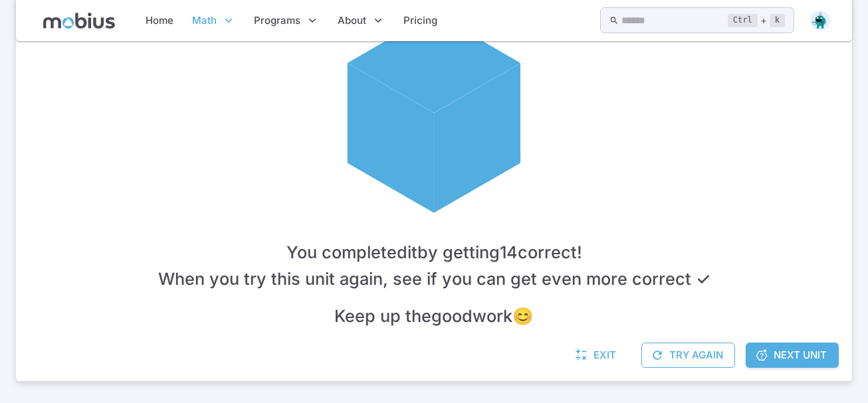
scroll to position [375, 0]
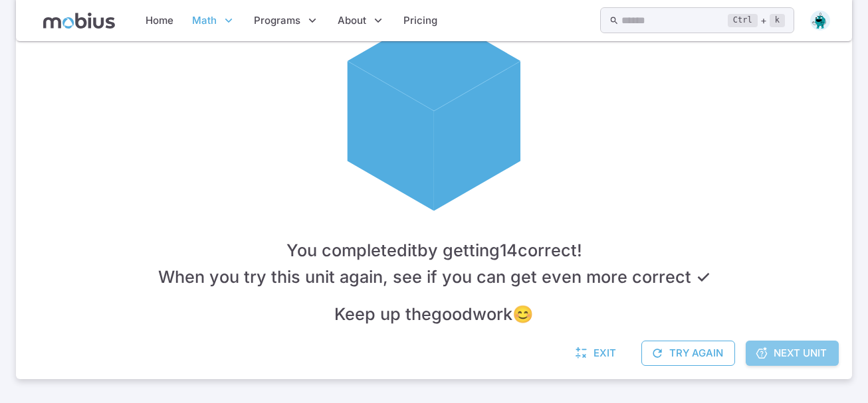
click at [809, 349] on span "Next Unit" at bounding box center [800, 353] width 53 height 15
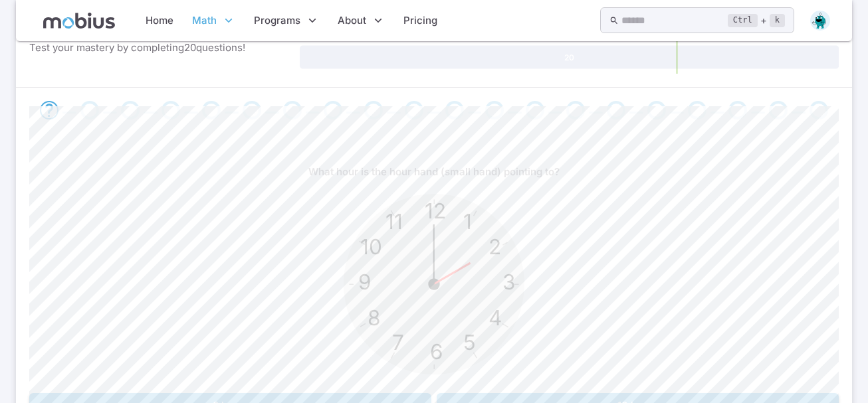
scroll to position [239, 0]
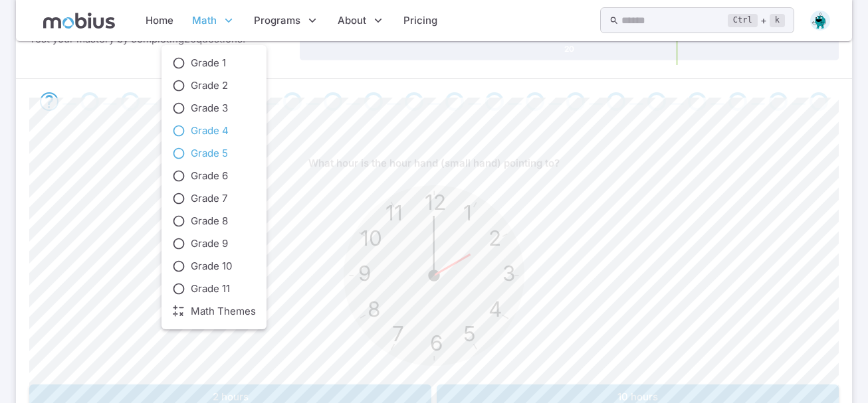
click at [229, 152] on link "Grade 5" at bounding box center [214, 153] width 84 height 15
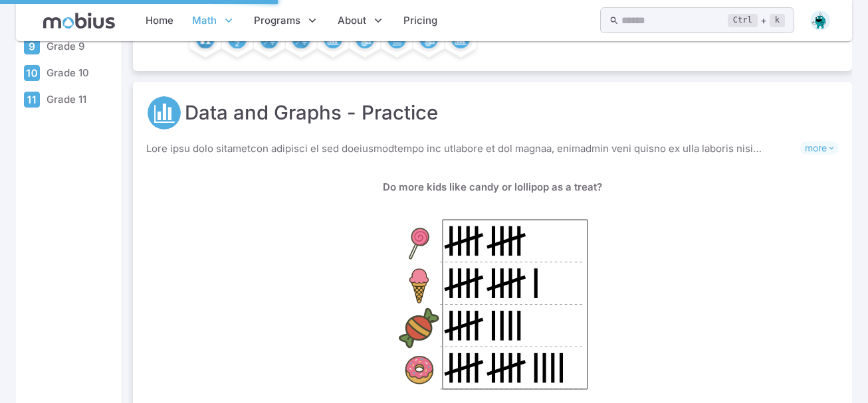
scroll to position [0, 0]
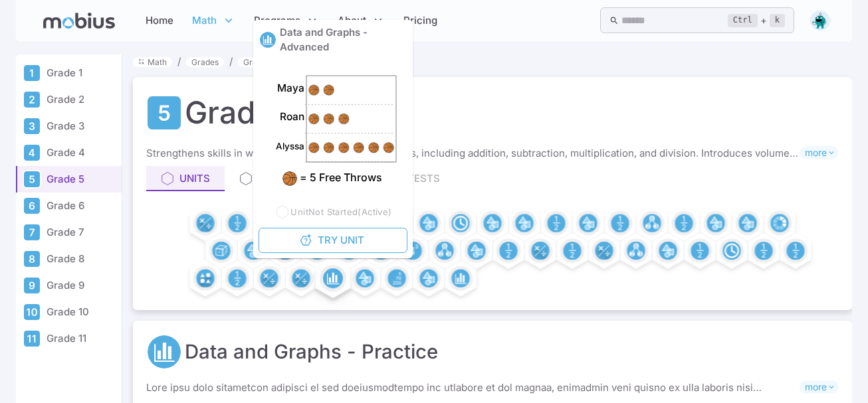
click at [336, 279] on icon at bounding box center [333, 278] width 9 height 10
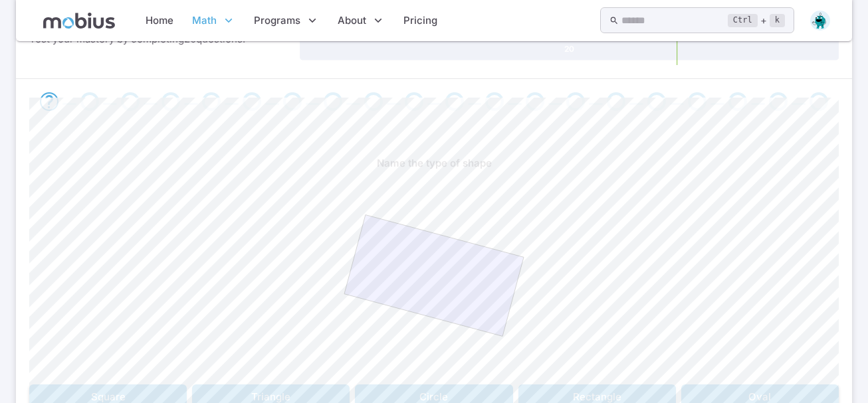
scroll to position [266, 0]
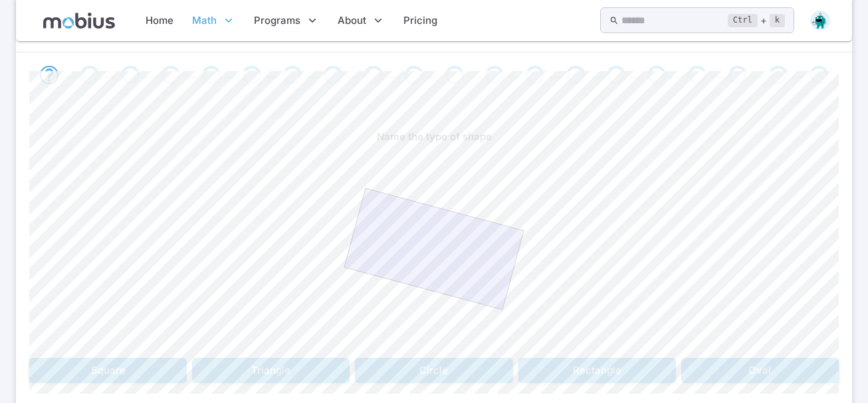
click at [762, 372] on button "Oval" at bounding box center [760, 370] width 158 height 25
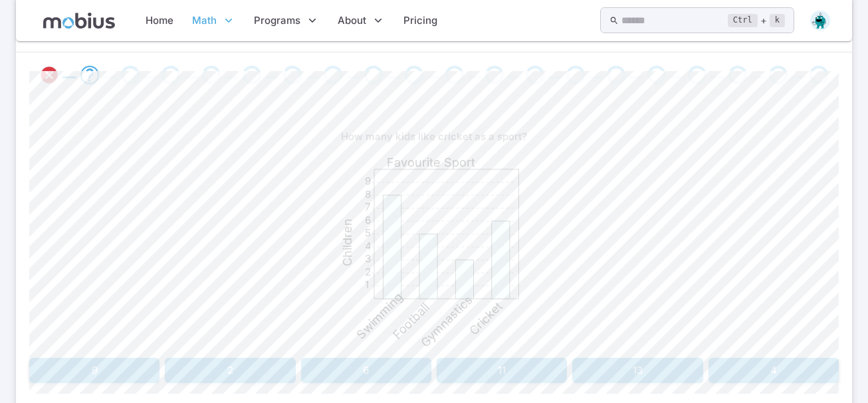
click at [784, 375] on button "4" at bounding box center [773, 370] width 130 height 25
click at [199, 360] on button "7" at bounding box center [230, 370] width 130 height 25
click at [305, 367] on button "10" at bounding box center [366, 370] width 130 height 25
click at [469, 356] on div "On what day were 50 pizzas made? 10 20 30 40 50 60 70 80 90 Pizza Production Pi…" at bounding box center [433, 253] width 809 height 259
click at [471, 366] on button "[DATE]" at bounding box center [536, 370] width 199 height 25
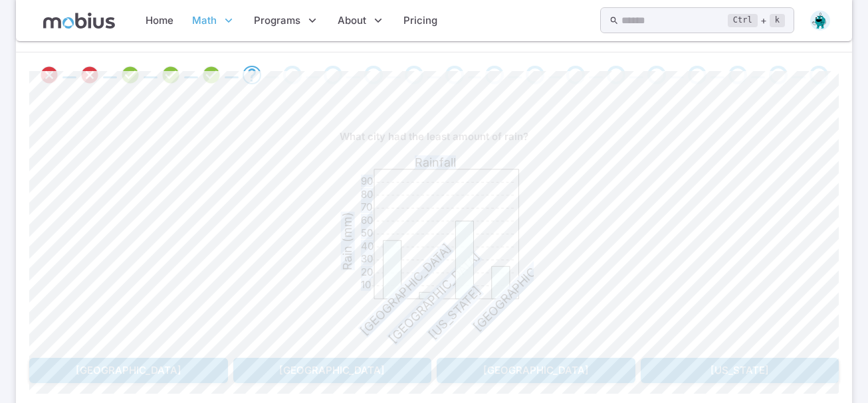
click at [570, 206] on div "10 20 30 40 50 60 70 80 90 Rainfall Rain (mm) [GEOGRAPHIC_DATA] [GEOGRAPHIC_DAT…" at bounding box center [433, 251] width 809 height 203
click at [286, 364] on button "[GEOGRAPHIC_DATA]" at bounding box center [332, 370] width 199 height 25
click at [522, 366] on button "Baseball" at bounding box center [536, 370] width 199 height 25
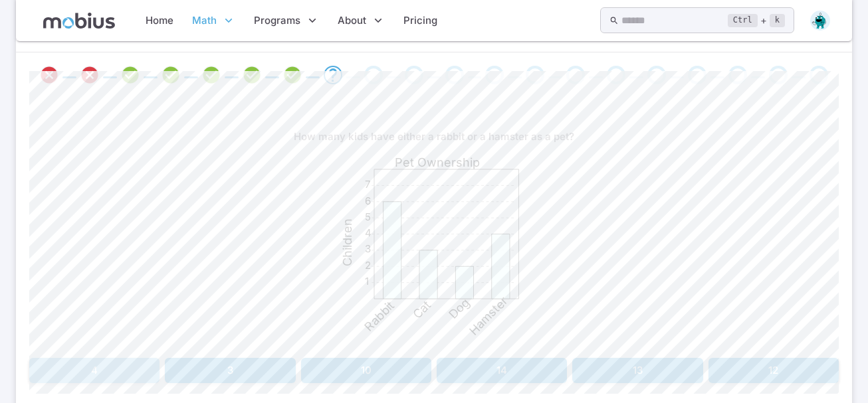
click at [67, 370] on button "4" at bounding box center [94, 370] width 130 height 25
click at [87, 364] on button "[GEOGRAPHIC_DATA]" at bounding box center [128, 370] width 199 height 25
click at [754, 363] on button "6" at bounding box center [773, 370] width 130 height 25
click at [631, 368] on button "Cat" at bounding box center [638, 370] width 402 height 25
click at [508, 366] on button "9" at bounding box center [502, 370] width 130 height 25
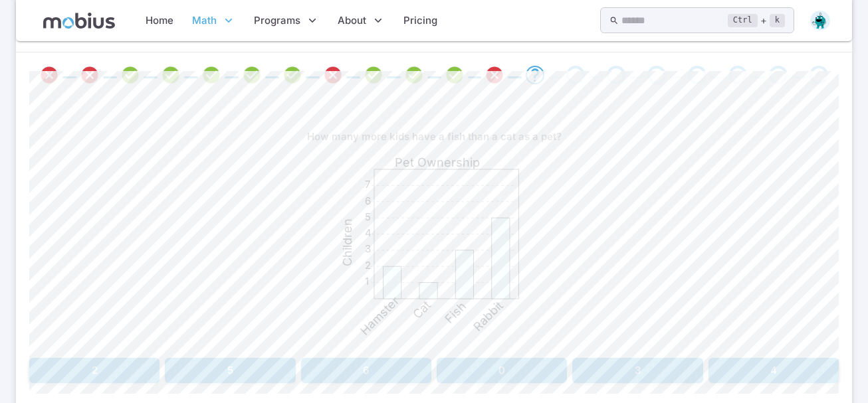
click at [122, 366] on button "2" at bounding box center [94, 370] width 130 height 25
click at [122, 366] on button "Hamster" at bounding box center [230, 370] width 402 height 25
drag, startPoint x: 282, startPoint y: 335, endPoint x: 286, endPoint y: 344, distance: 10.1
click at [286, 344] on div "1 2 3 4 5 6 7 8 9 Favourite Sport Children Baseball Dance Soccer Football" at bounding box center [433, 251] width 809 height 203
click at [768, 372] on button "4" at bounding box center [773, 370] width 130 height 25
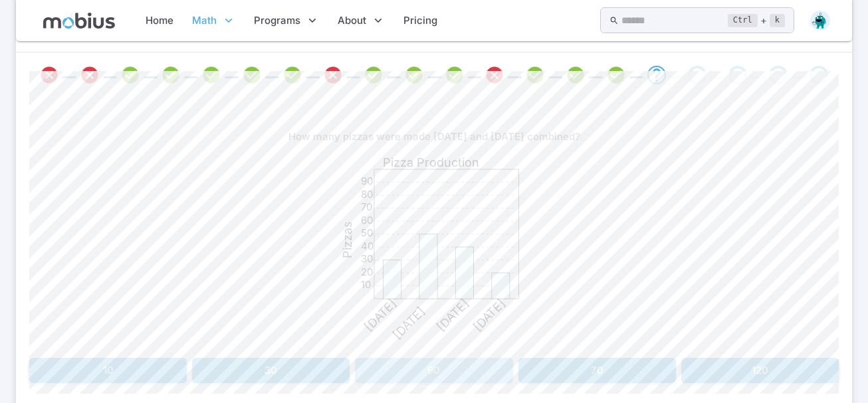
click at [479, 366] on button "90" at bounding box center [434, 370] width 158 height 25
drag, startPoint x: 545, startPoint y: 174, endPoint x: 374, endPoint y: 154, distance: 172.0
click at [374, 154] on icon "1 2 3 4 5 6 7 8 9 Favourite Sport Children Dance Football Baseball" at bounding box center [433, 249] width 199 height 199
click at [370, 357] on div "How many total children were surveyed? 1 2 3 4 5 6 7 8 9 Favourite Sport Childr…" at bounding box center [433, 253] width 809 height 259
click at [369, 364] on button "22" at bounding box center [366, 370] width 130 height 25
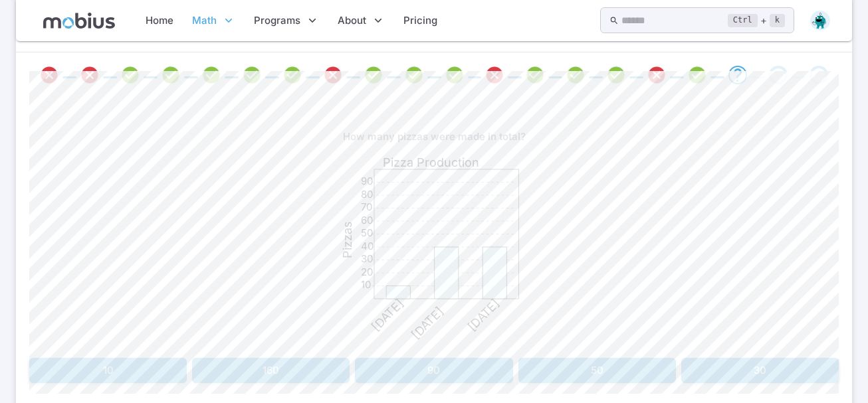
click at [461, 338] on icon "10 20 30 40 50 60 70 80 90 Pizza Production Pizzas [DATE] [DATE] [DATE]" at bounding box center [433, 249] width 199 height 199
drag, startPoint x: 461, startPoint y: 338, endPoint x: 305, endPoint y: 267, distance: 171.0
click at [306, 266] on div "10 20 30 40 50 60 70 80 90 Pizza Production Pizzas [DATE] [DATE] [DATE]" at bounding box center [433, 251] width 809 height 203
click at [623, 371] on button "50" at bounding box center [597, 370] width 158 height 25
click at [625, 372] on button "19" at bounding box center [637, 370] width 130 height 25
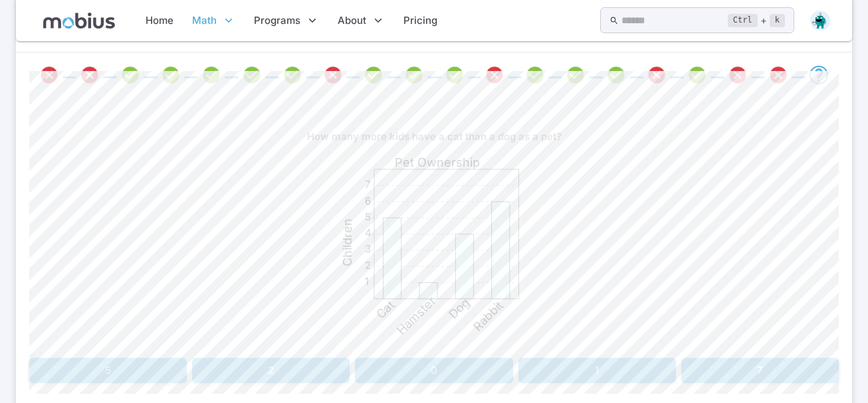
click at [96, 365] on button "5" at bounding box center [108, 370] width 158 height 25
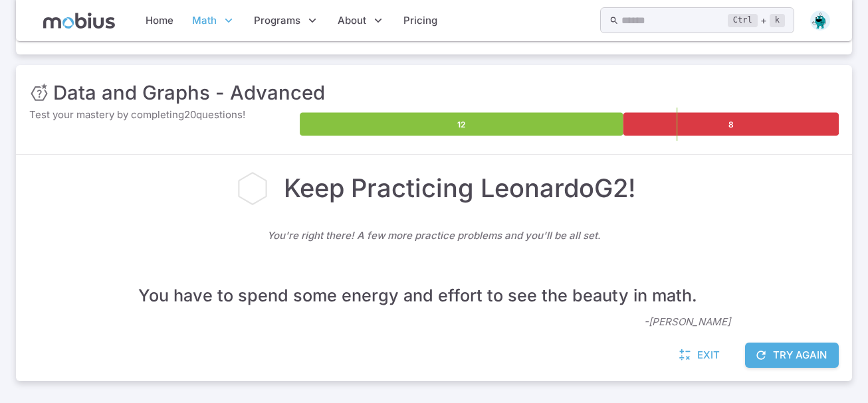
scroll to position [165, 0]
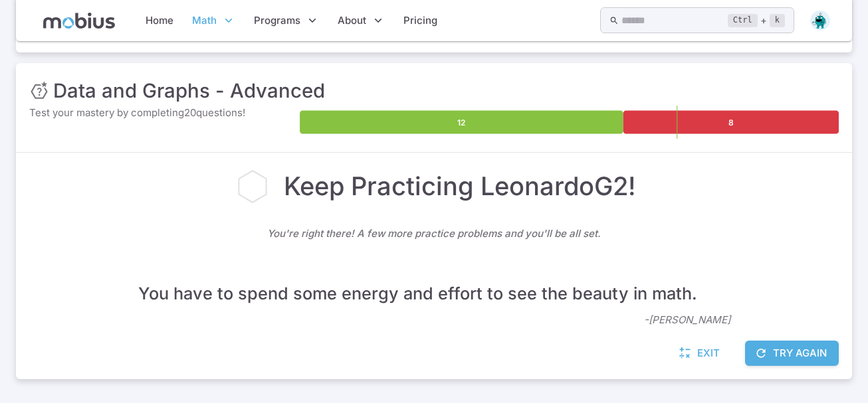
click at [688, 346] on link "Exit" at bounding box center [700, 353] width 57 height 25
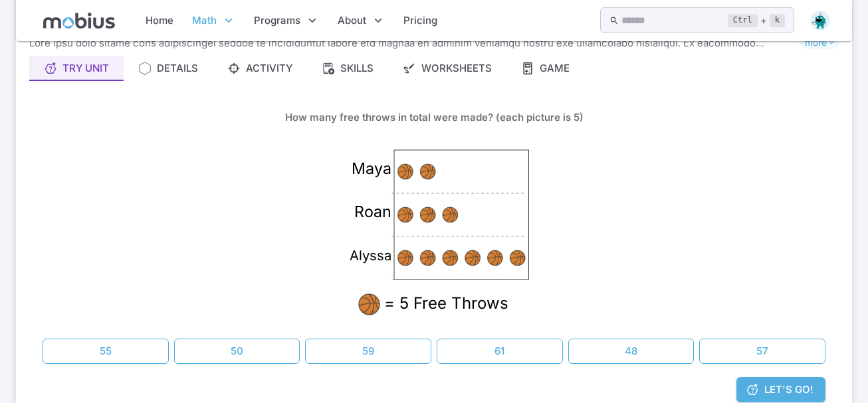
scroll to position [172, 0]
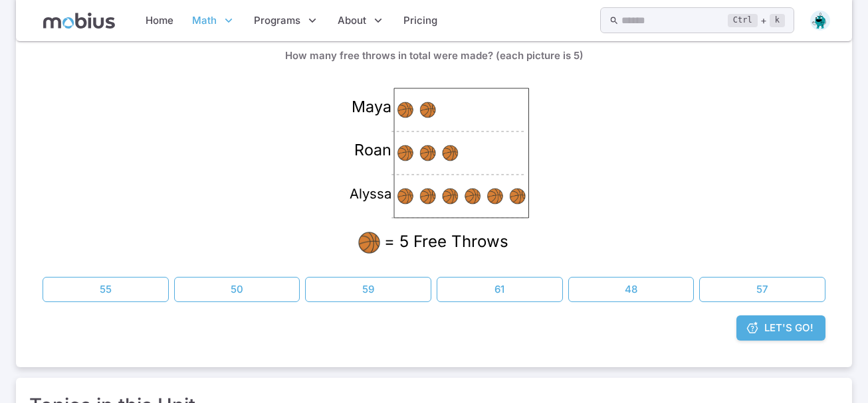
drag, startPoint x: 847, startPoint y: 108, endPoint x: 835, endPoint y: 111, distance: 11.6
click at [837, 111] on div "Data and Graphs - Advanced Skills you will learn include: Data and graphs Readi…" at bounding box center [434, 136] width 836 height 463
click at [837, 116] on div "How many free throws in total were made? (each picture is 5) [GEOGRAPHIC_DATA][…" at bounding box center [433, 173] width 809 height 286
click at [146, 25] on link "Home" at bounding box center [160, 20] width 36 height 31
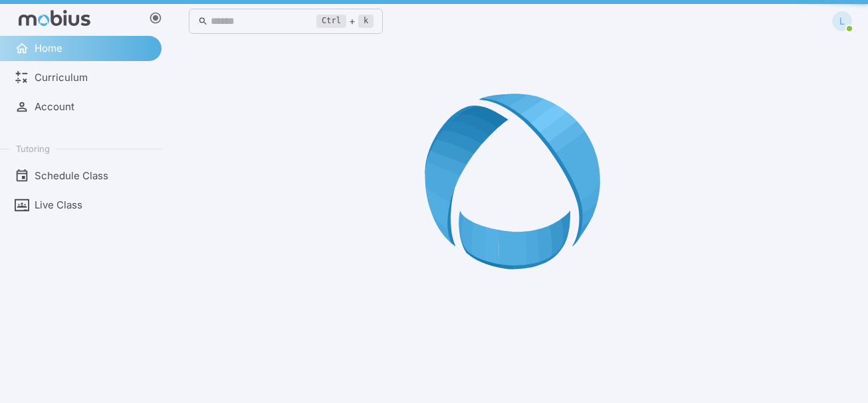
scroll to position [0, 0]
